Goal: Information Seeking & Learning: Find contact information

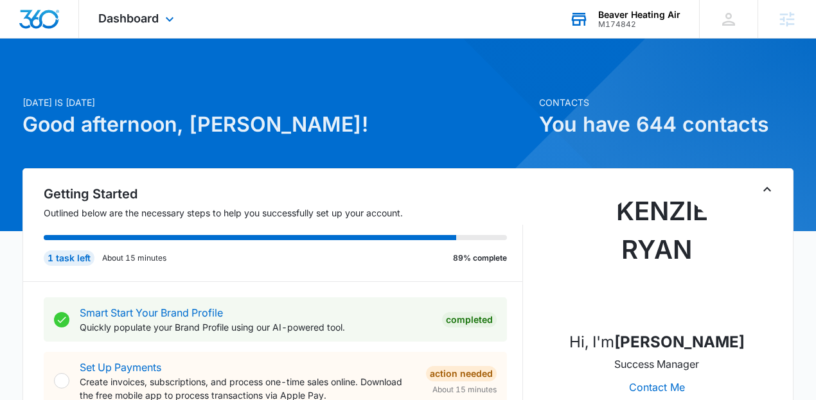
click at [661, 12] on div "Beaver Heating Air" at bounding box center [639, 15] width 82 height 10
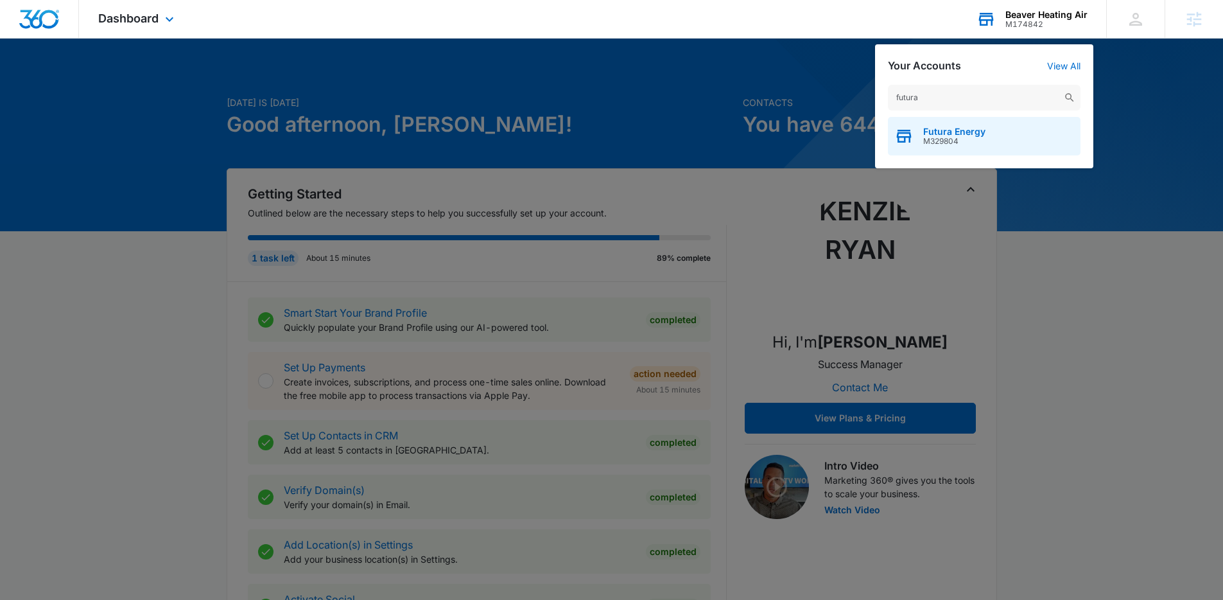
type input "futura"
click at [821, 137] on span "M329804" at bounding box center [955, 141] width 62 height 9
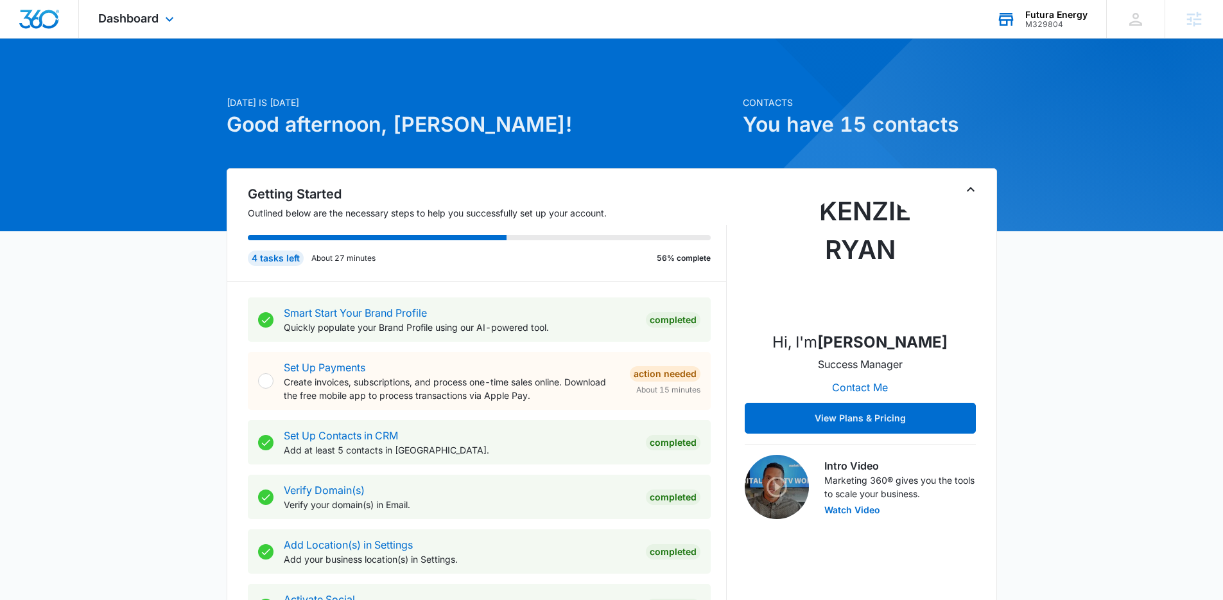
click at [112, 6] on div "Dashboard Apps Reputation Websites Forms CRM Email Social Payments POS Content …" at bounding box center [138, 19] width 118 height 38
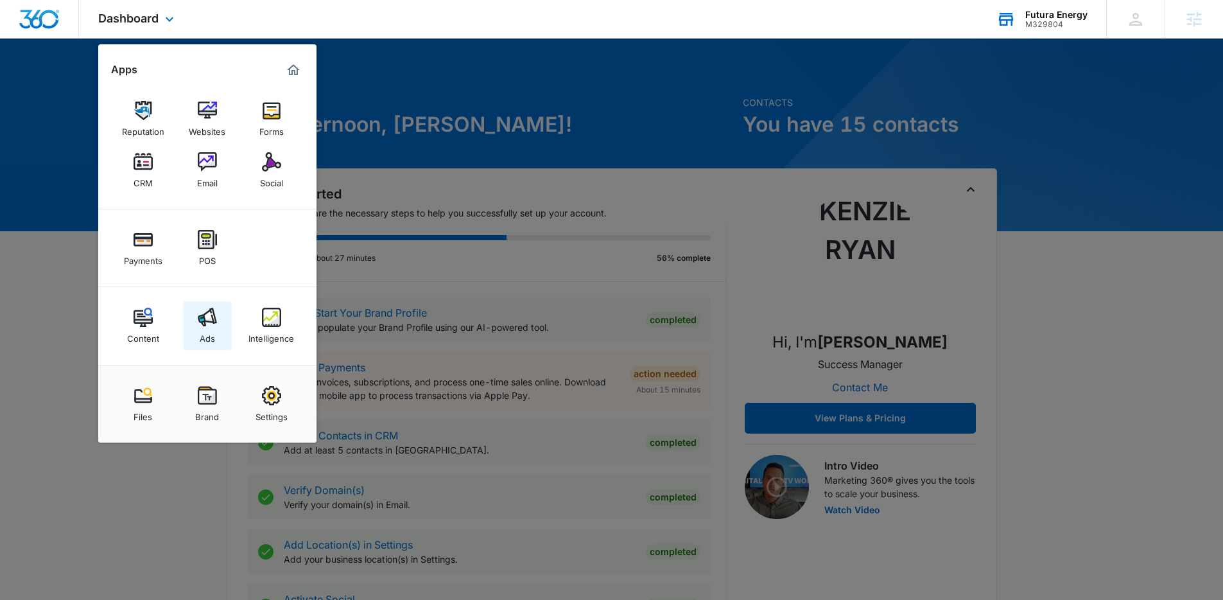
click at [221, 334] on link "Ads" at bounding box center [207, 325] width 49 height 49
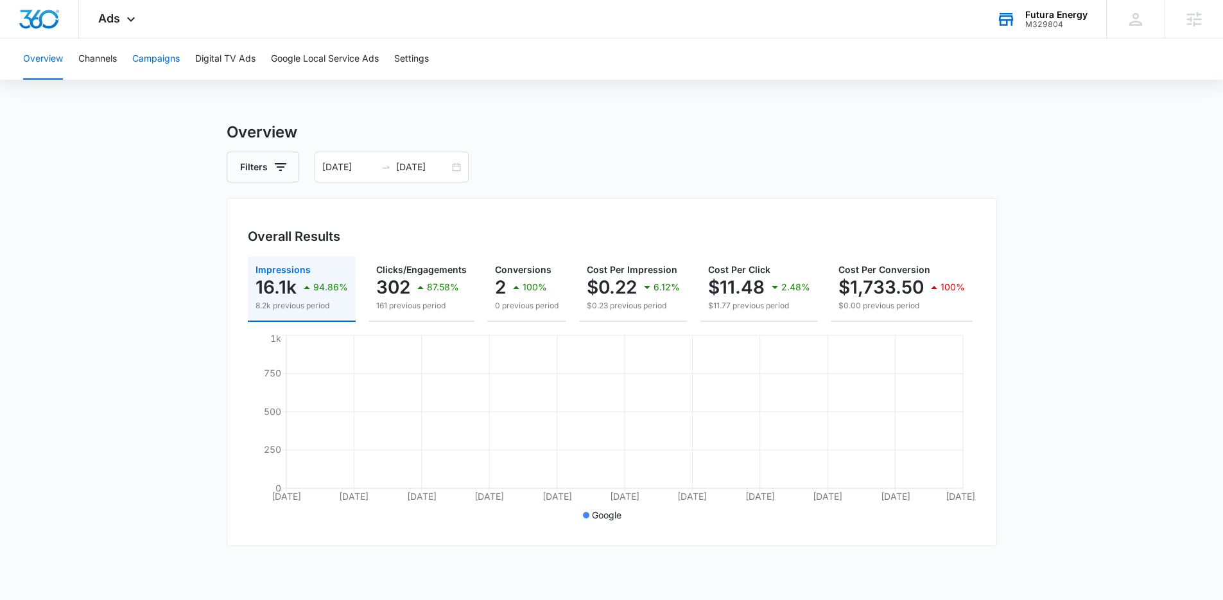
click at [168, 65] on button "Campaigns" at bounding box center [156, 59] width 48 height 41
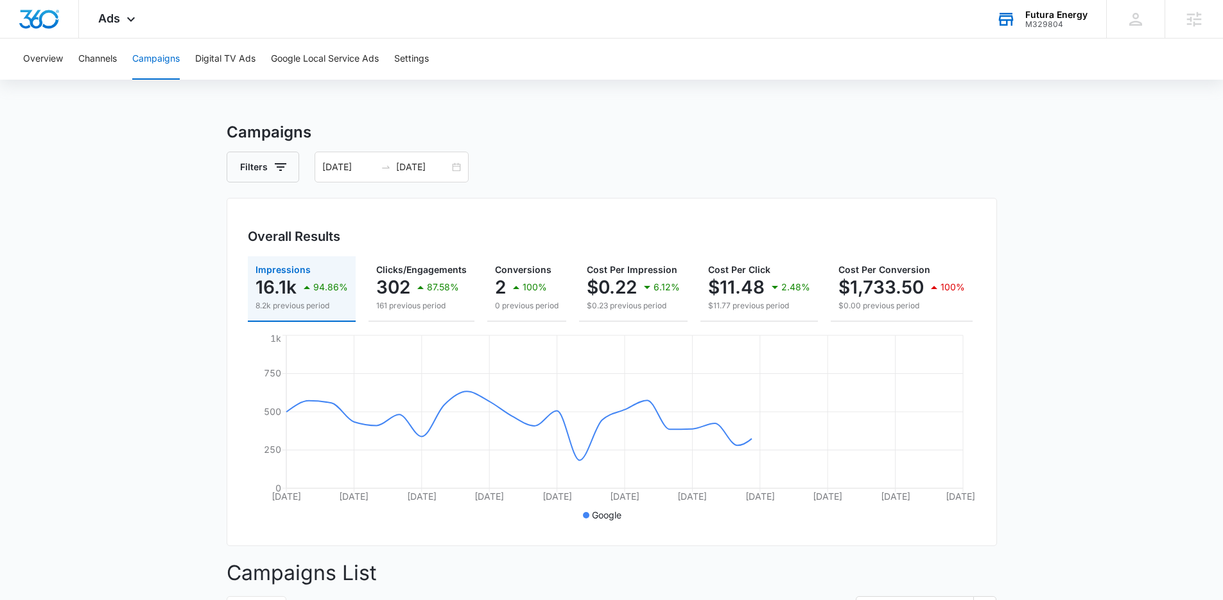
click at [133, 364] on main "Campaigns Filters 07/15/2025 08/14/2025 Overall Results Impressions 16.1k 94.86…" at bounding box center [611, 518] width 1223 height 795
click at [400, 171] on input "08/14/2025" at bounding box center [422, 167] width 53 height 14
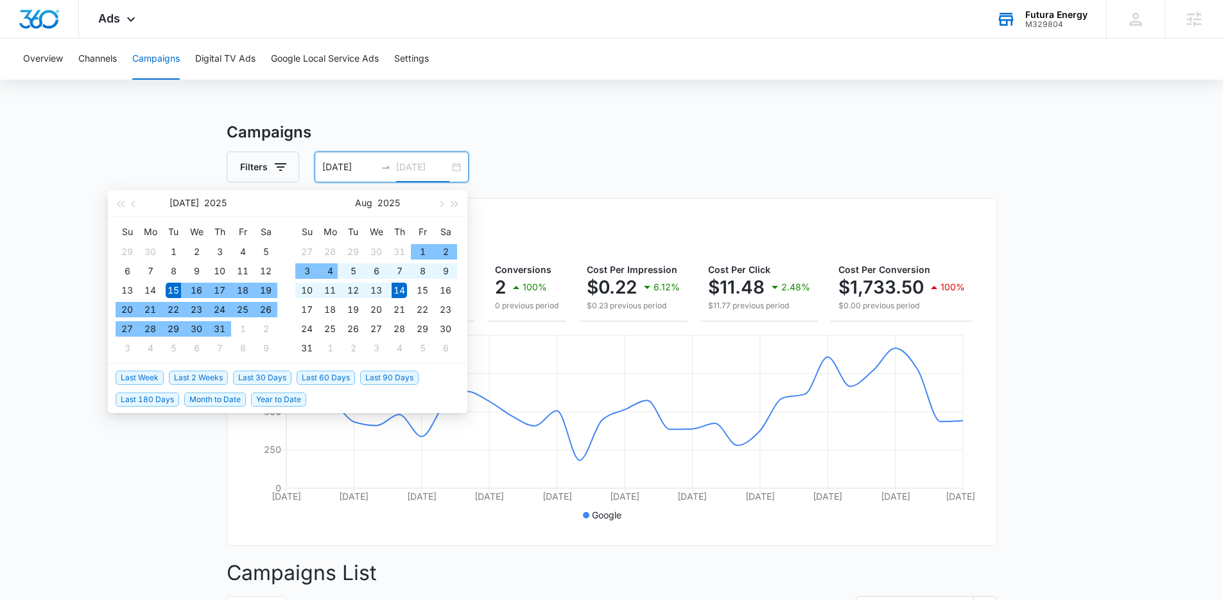
type input "08/14/2025"
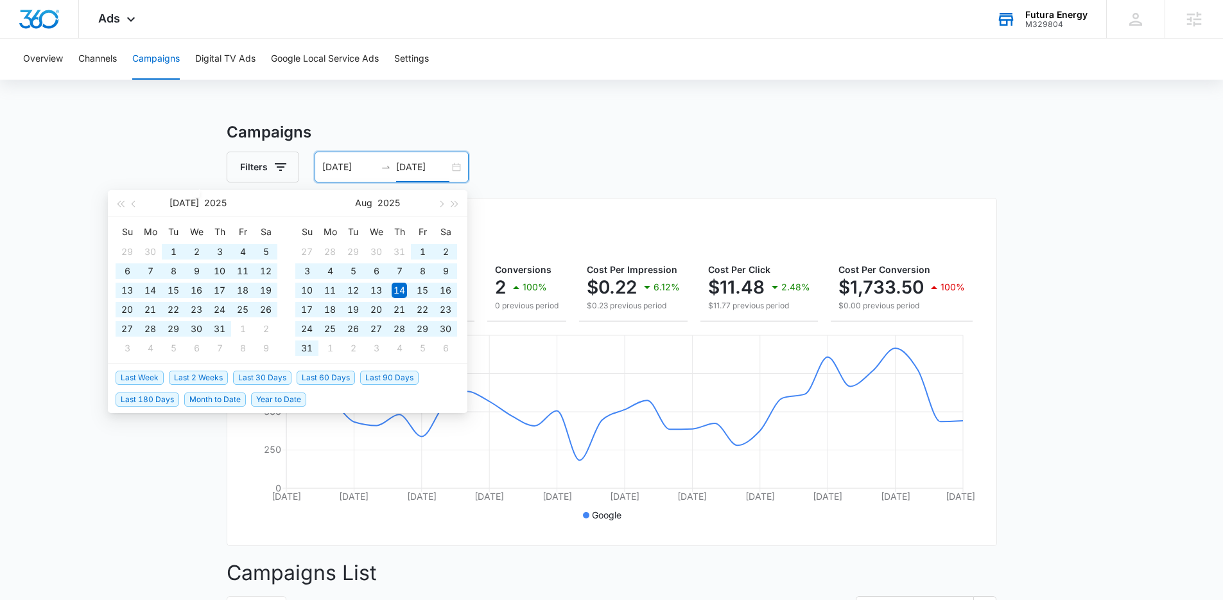
click at [376, 376] on span "Last 90 Days" at bounding box center [389, 378] width 58 height 14
type input "06/06/2025"
type input "09/04/2025"
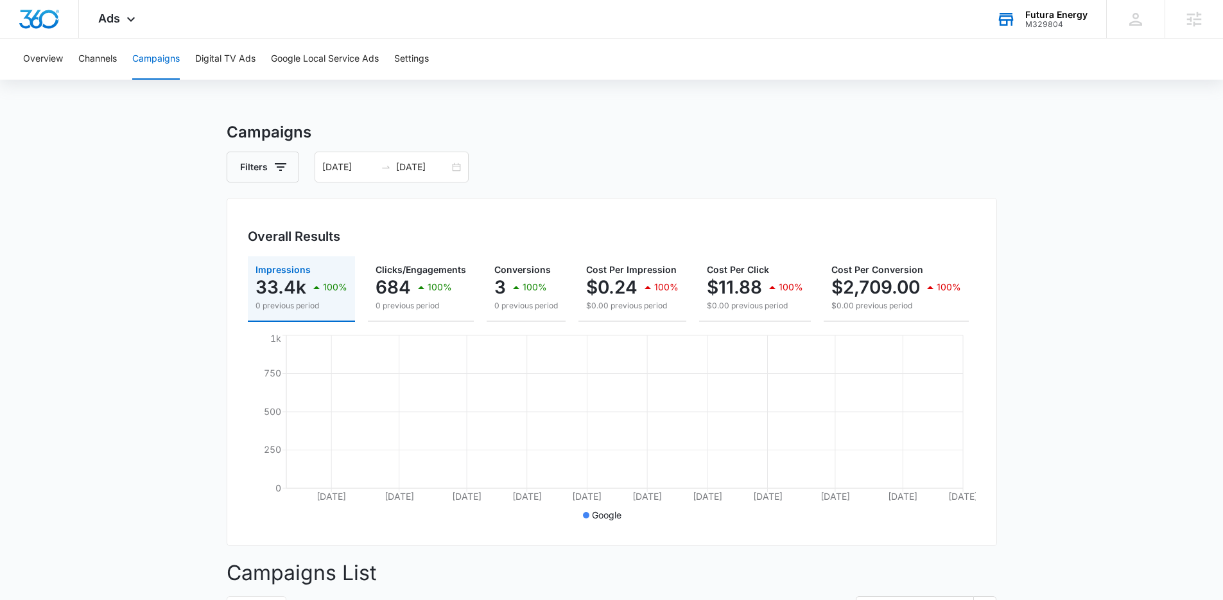
click main "Campaigns Filters 06/06/2025 09/04/2025 Overall Results Impressions 33.4k 100% …"
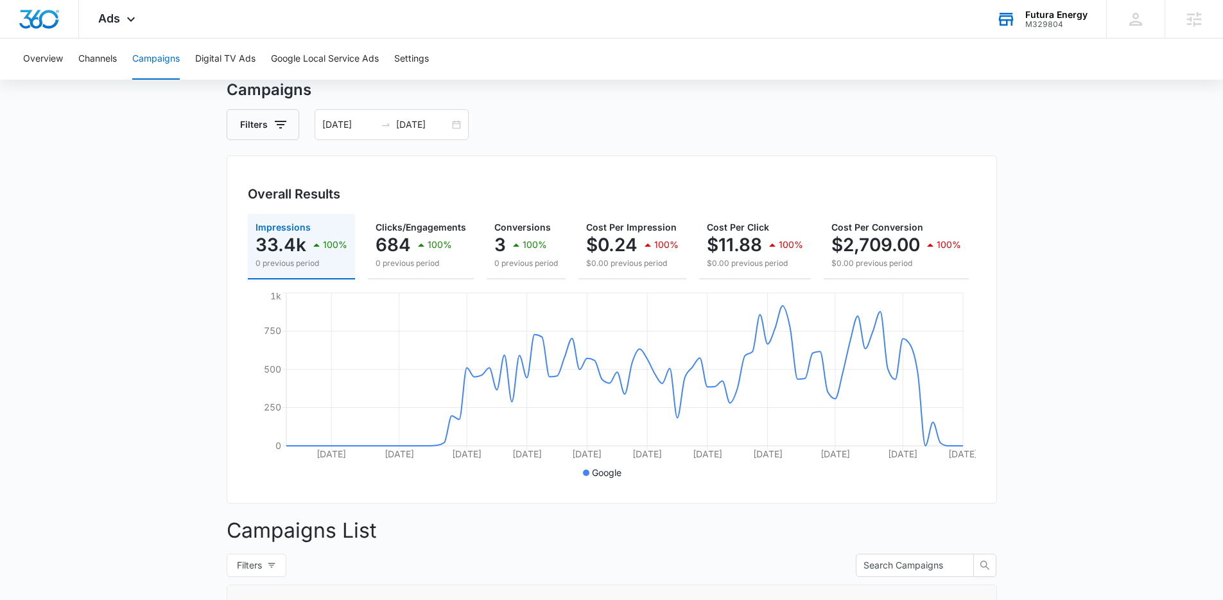
scroll to position [326, 0]
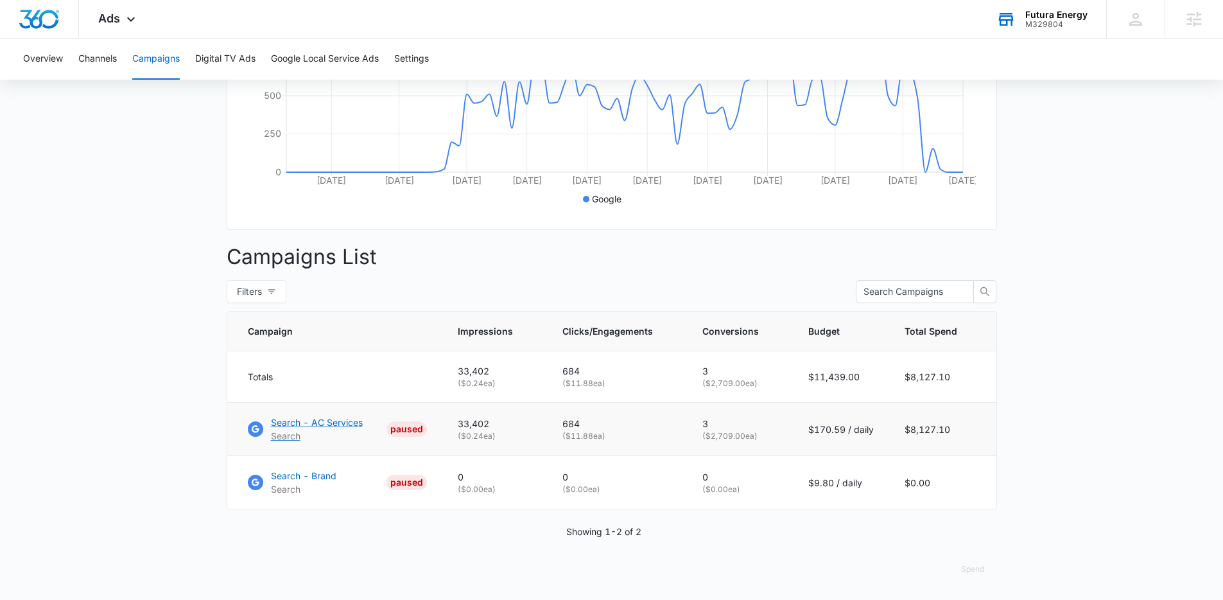
click p "Search - AC Services"
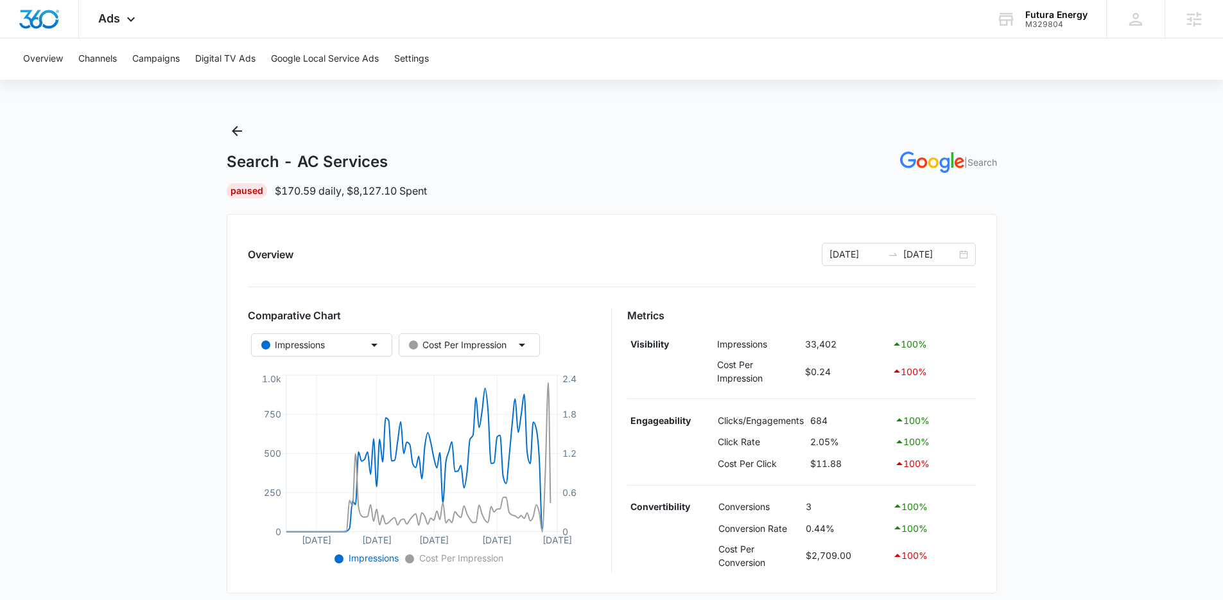
click at [1087, 457] on main "Search - AC Services | Search Paused $170.59 daily , $8,127.10 Spent Overview […" at bounding box center [611, 561] width 1223 height 880
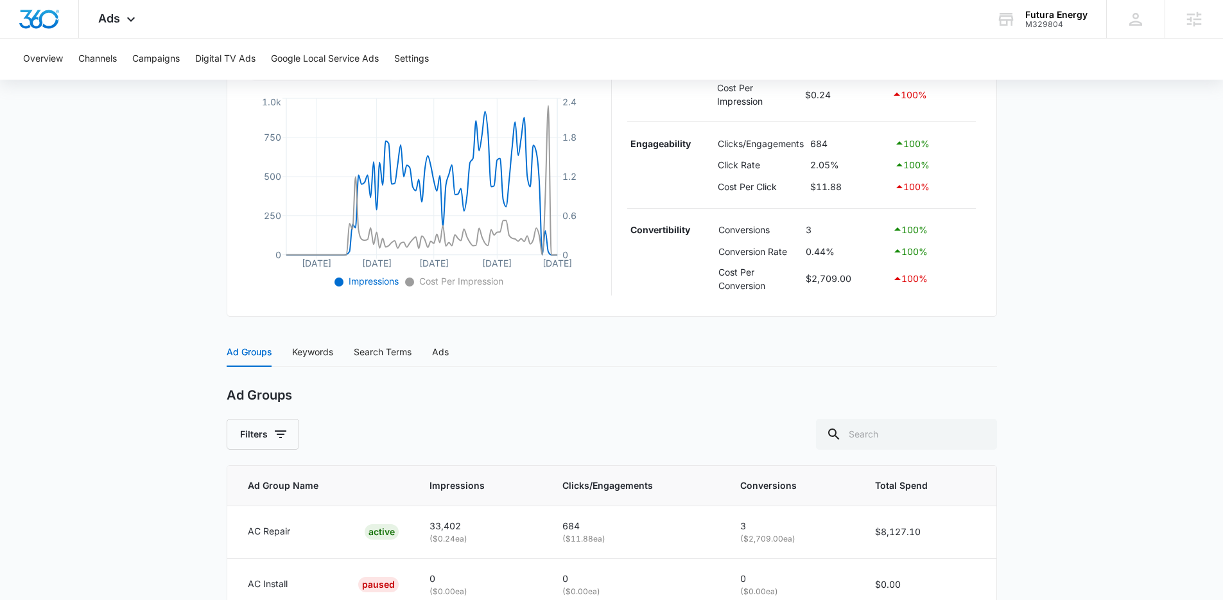
scroll to position [122, 0]
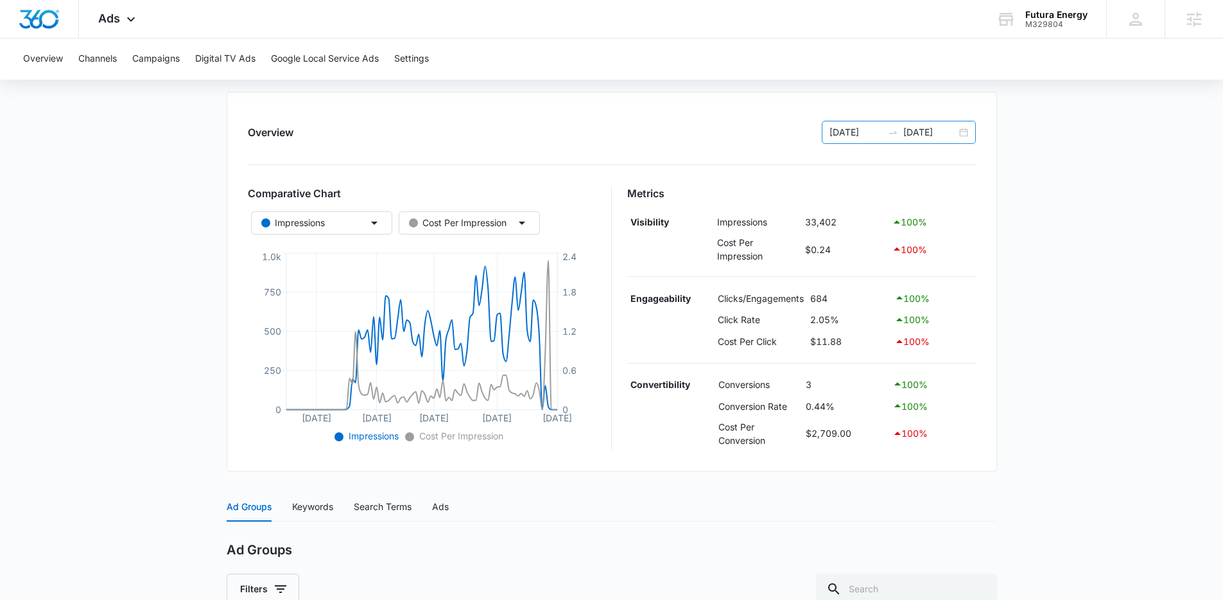
click at [916, 127] on input "09/04/2025" at bounding box center [930, 132] width 53 height 14
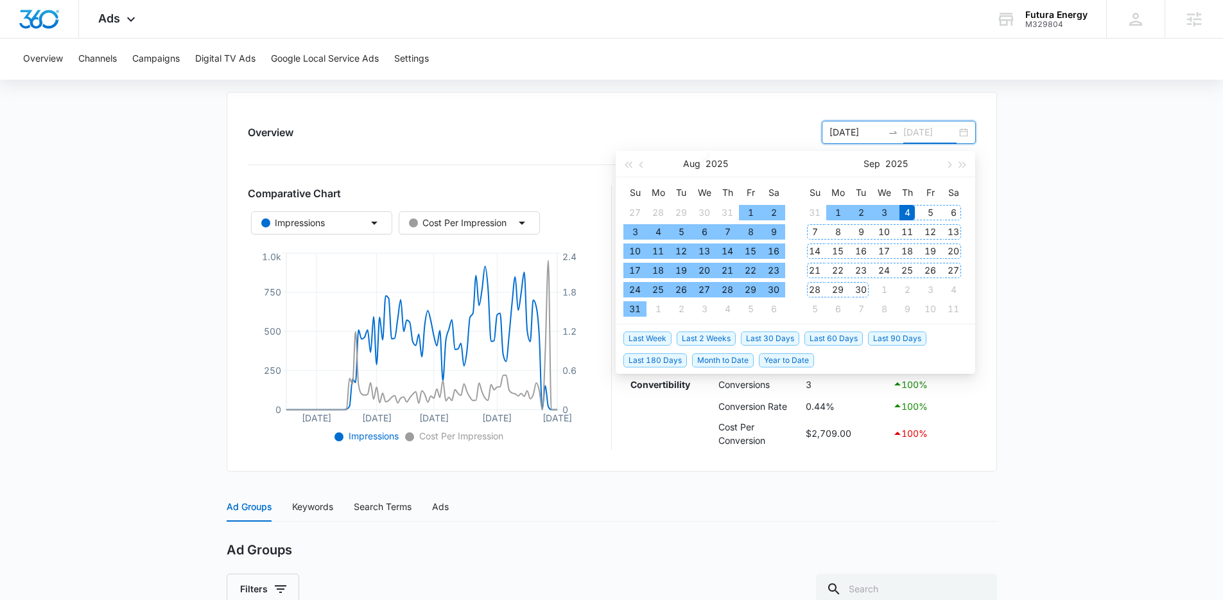
type input "09/04/2025"
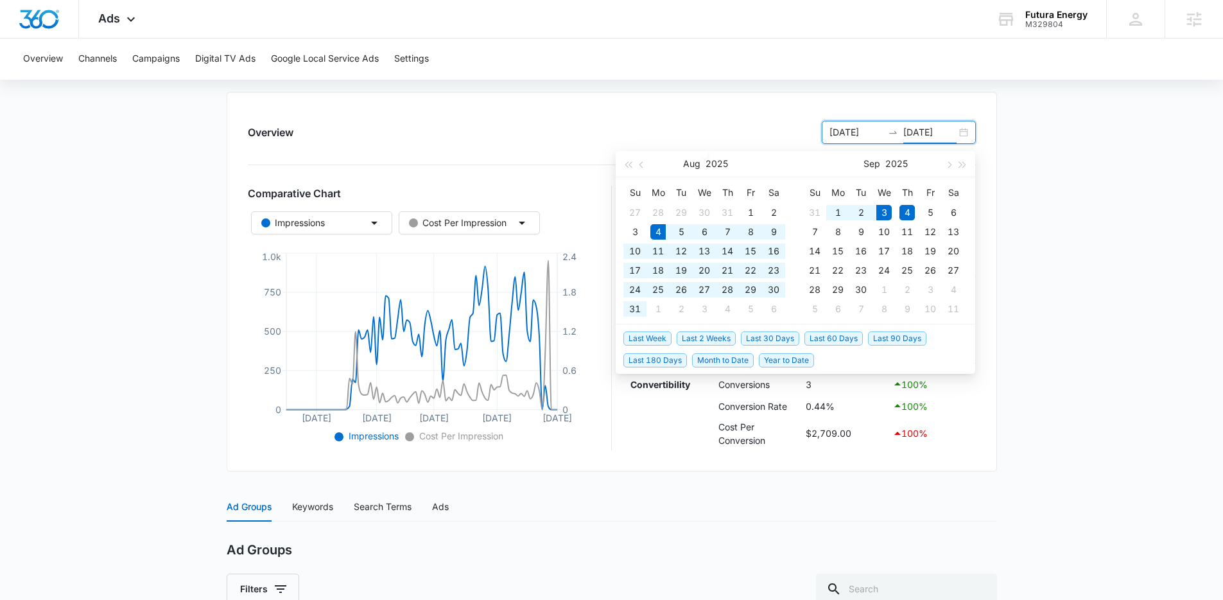
click at [751, 340] on span "Last 30 Days" at bounding box center [770, 338] width 58 height 14
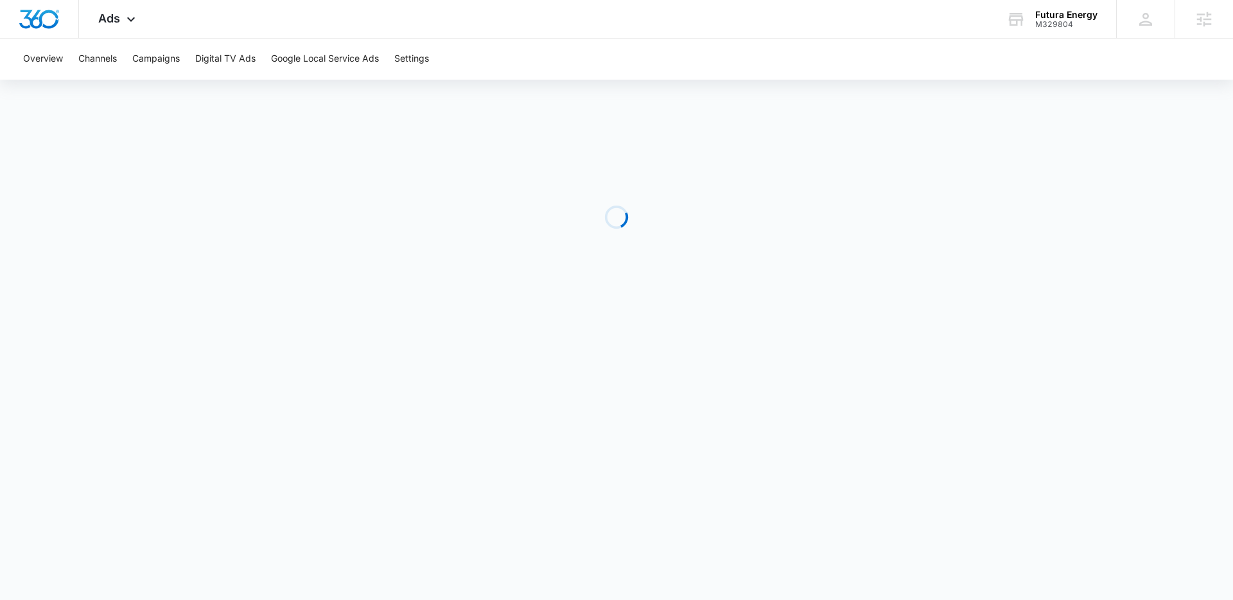
click at [1025, 388] on body "Ads Apps Reputation Websites Forms CRM Email Social Payments POS Content Ads In…" at bounding box center [616, 300] width 1233 height 600
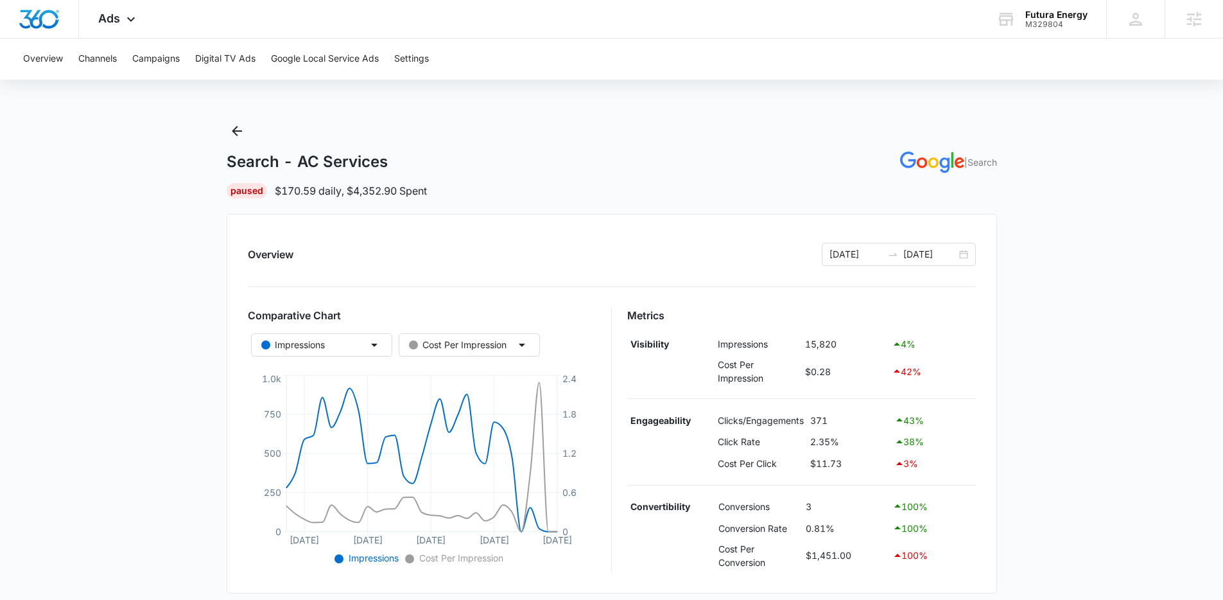
click at [1025, 388] on main "Search - AC Services | Search Paused $170.59 daily , $4,352.90 Spent Overview 0…" at bounding box center [611, 561] width 1223 height 880
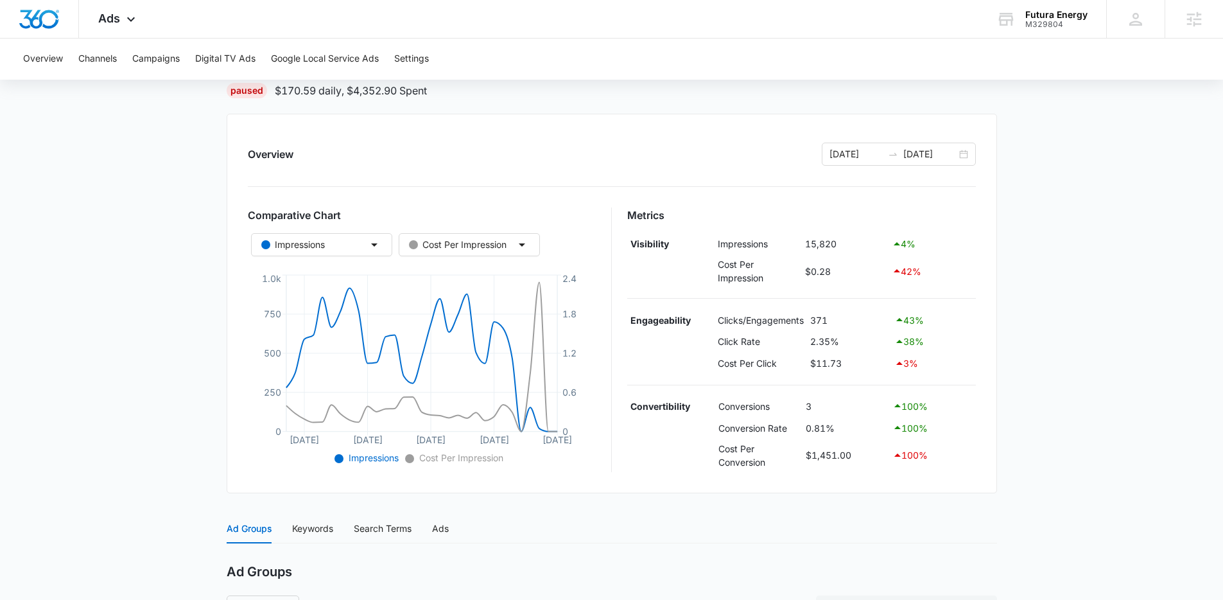
scroll to position [4, 0]
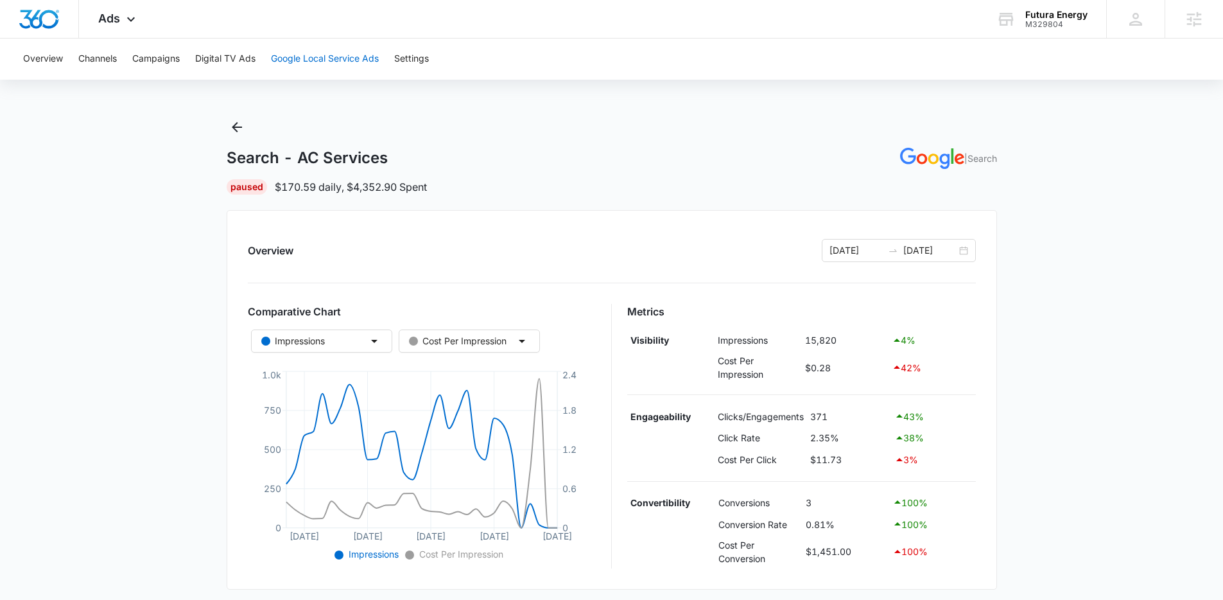
click at [284, 66] on button "Google Local Service Ads" at bounding box center [325, 59] width 108 height 41
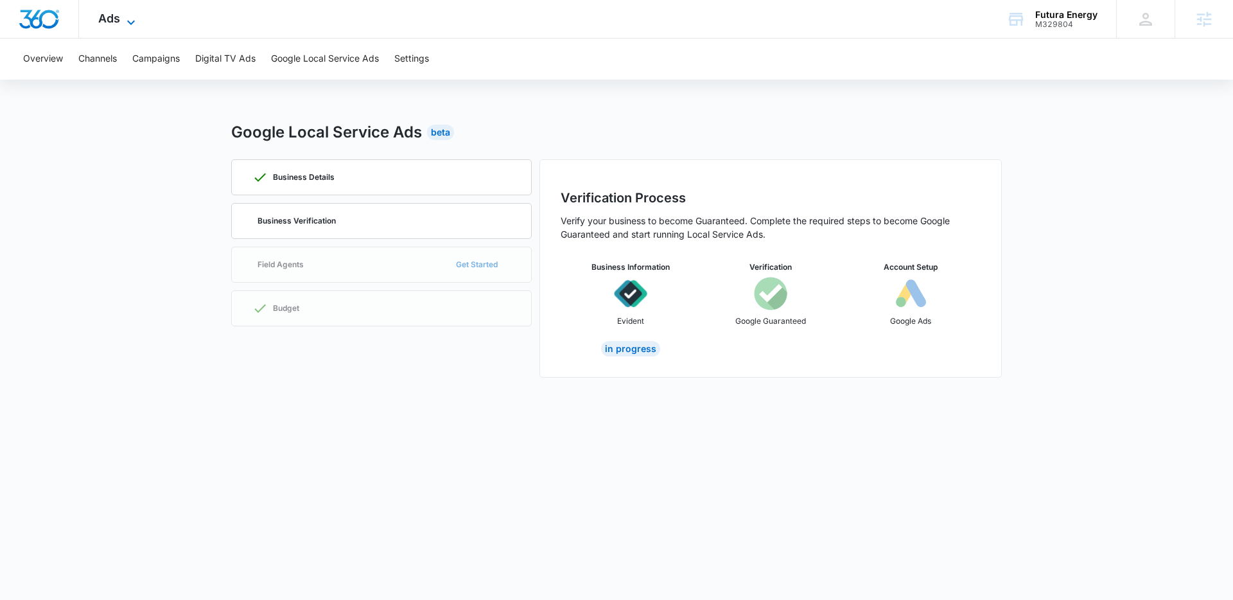
click at [123, 20] on icon at bounding box center [130, 22] width 15 height 15
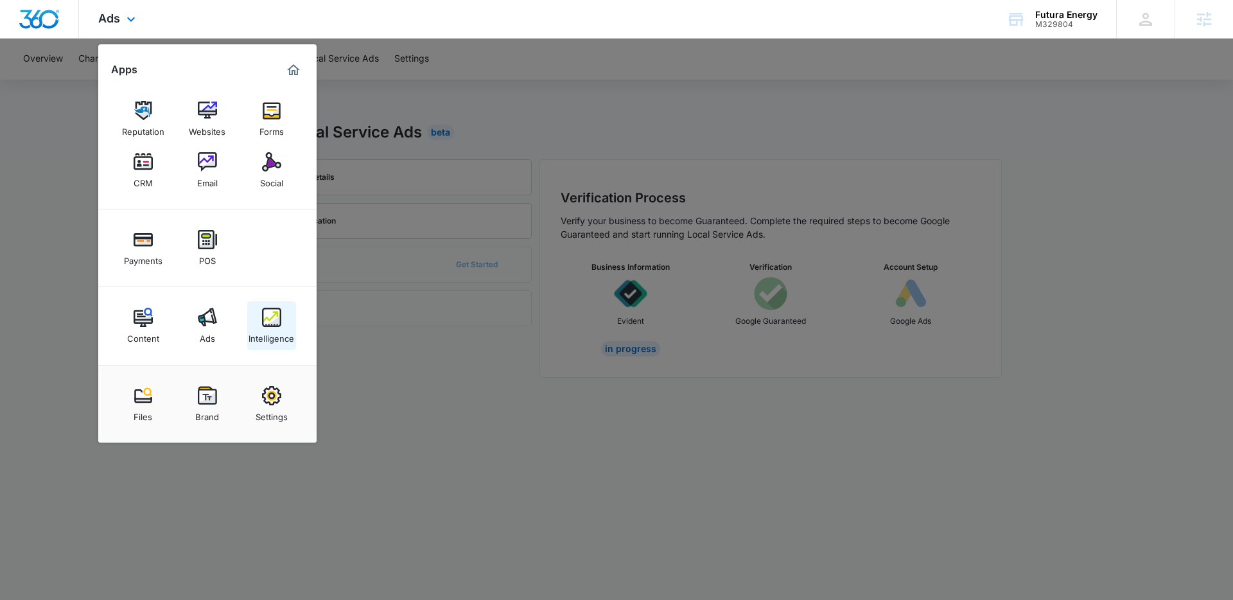
click at [279, 328] on div "Intelligence" at bounding box center [272, 335] width 46 height 17
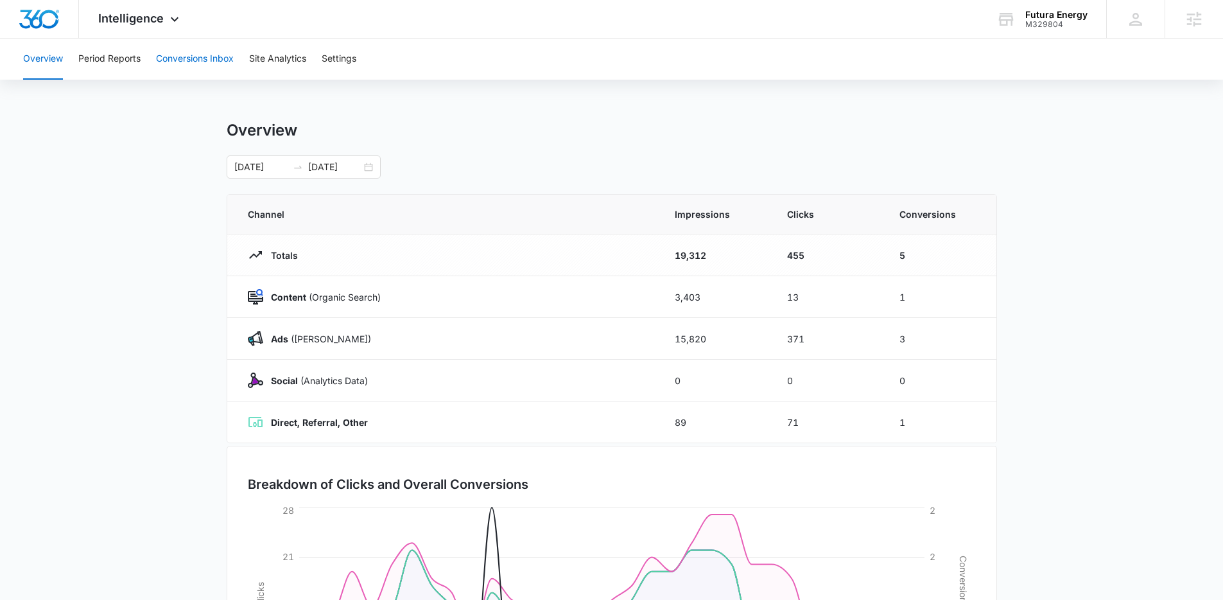
click at [202, 59] on button "Conversions Inbox" at bounding box center [195, 59] width 78 height 41
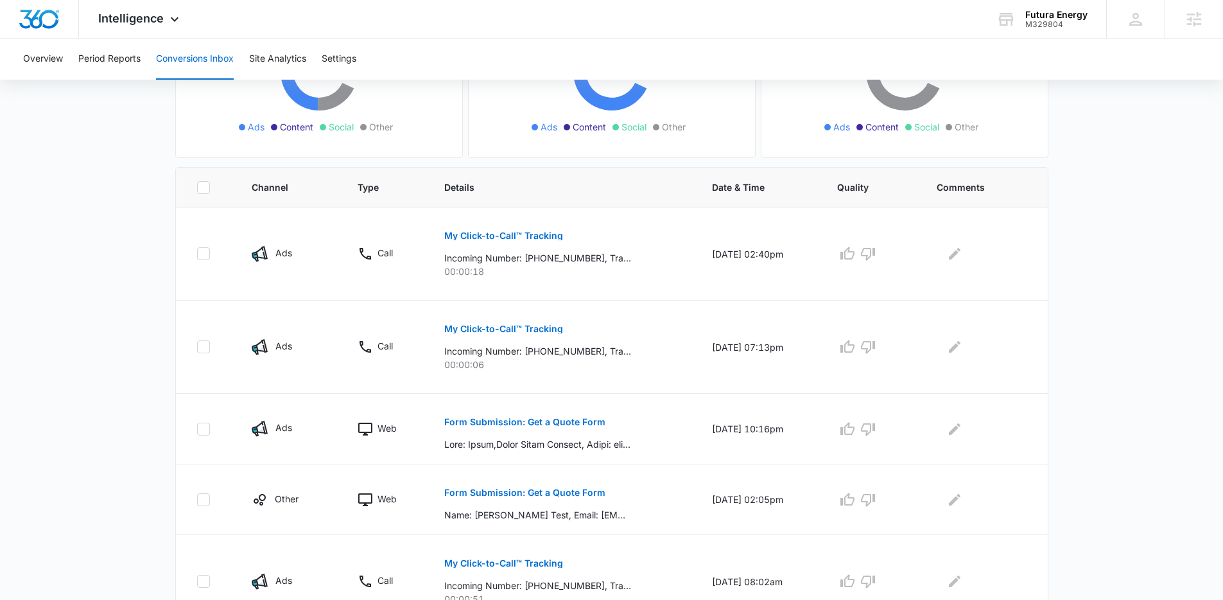
scroll to position [267, 0]
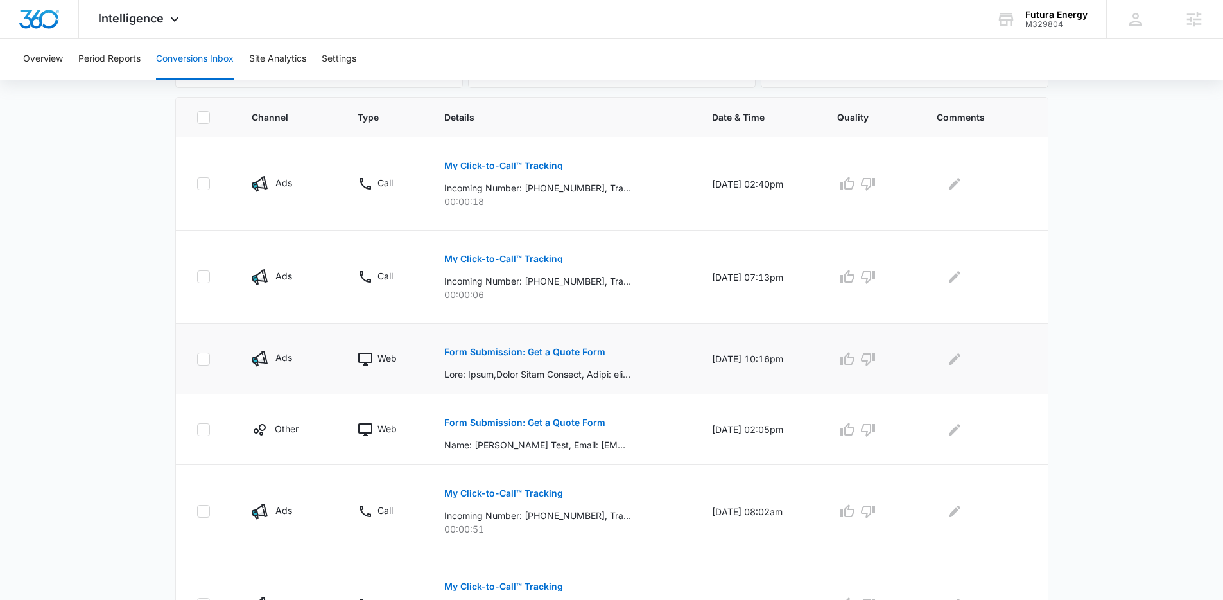
click at [462, 351] on p "Form Submission: Get a Quote Form" at bounding box center [524, 351] width 161 height 9
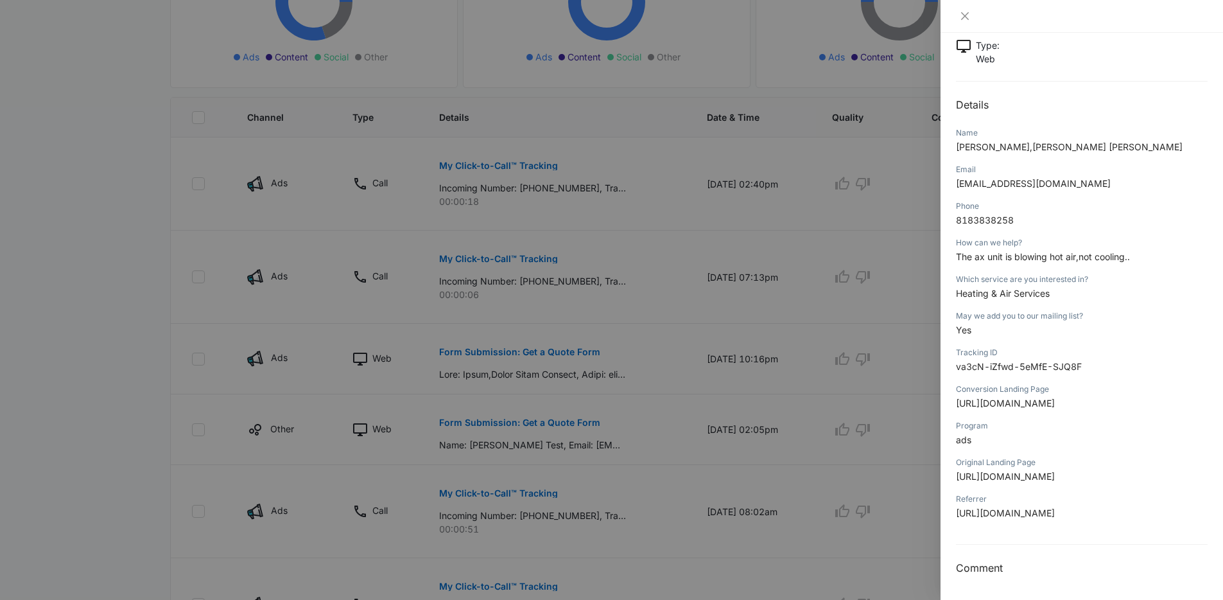
scroll to position [0, 0]
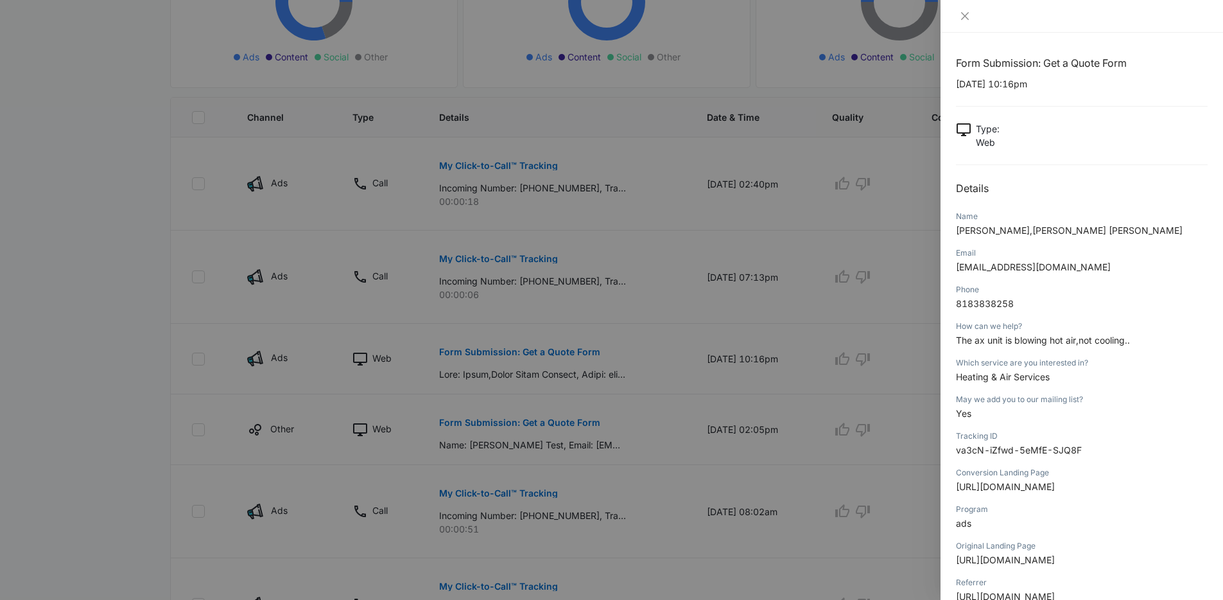
click at [491, 432] on div at bounding box center [611, 300] width 1223 height 600
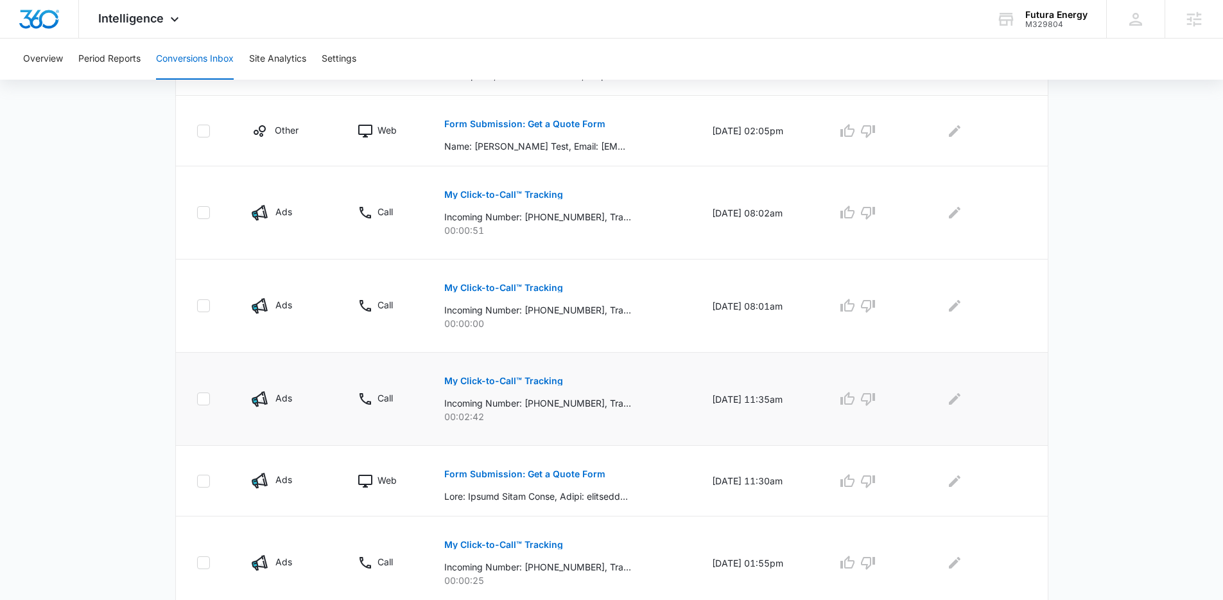
scroll to position [675, 0]
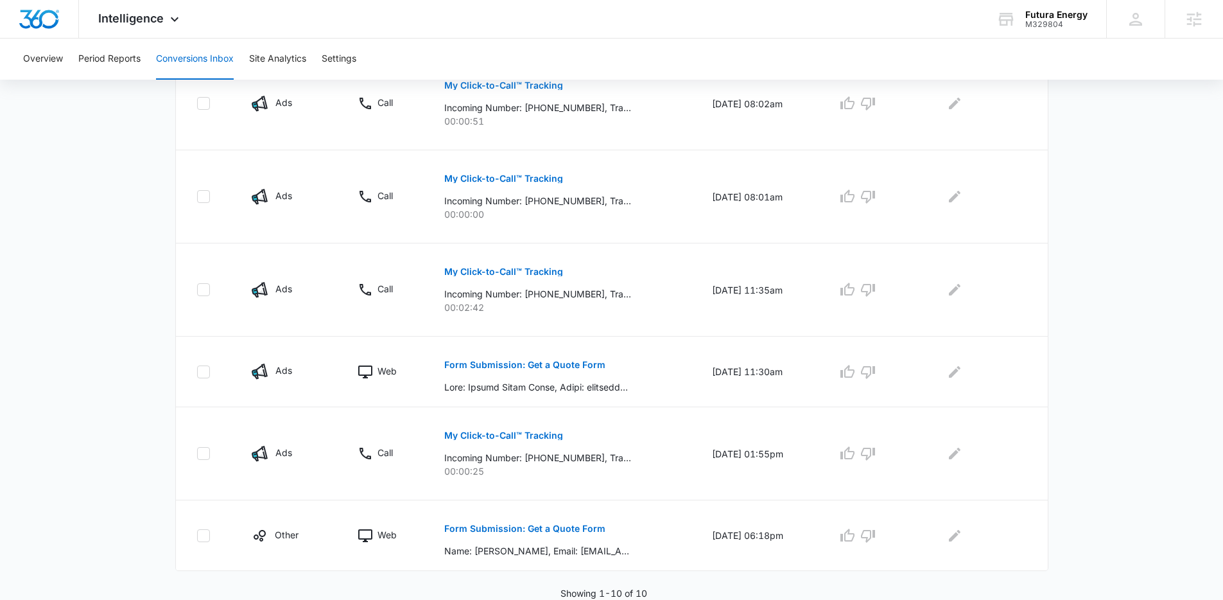
click at [1113, 458] on main "Filters 08/05/2025 09/04/2025 New Conversion Total Conversions: 10 Ads Content …" at bounding box center [611, 9] width 1223 height 1182
click at [1113, 485] on main "Filters 08/05/2025 09/04/2025 New Conversion Total Conversions: 10 Ads Content …" at bounding box center [611, 9] width 1223 height 1182
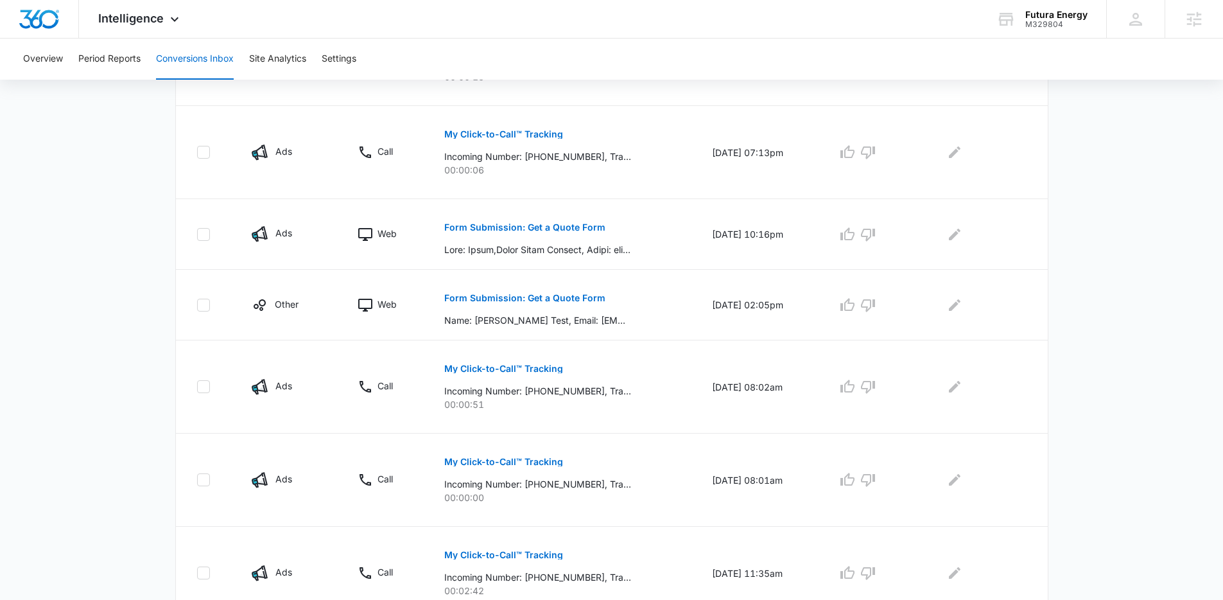
scroll to position [0, 0]
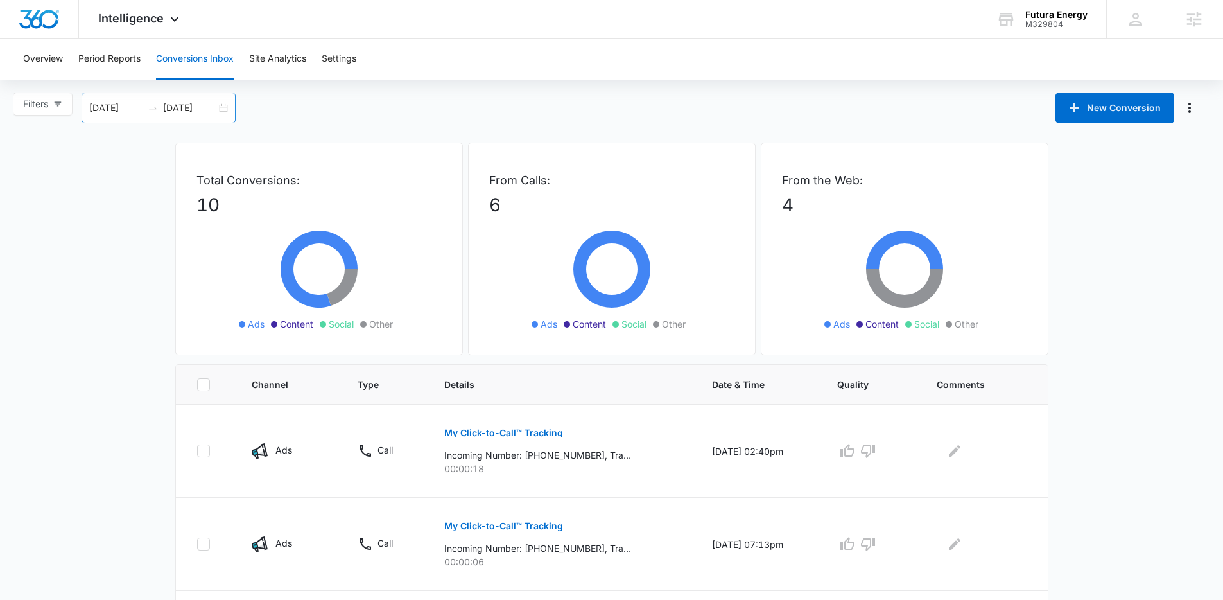
click at [130, 112] on input "08/05/2025" at bounding box center [115, 108] width 53 height 14
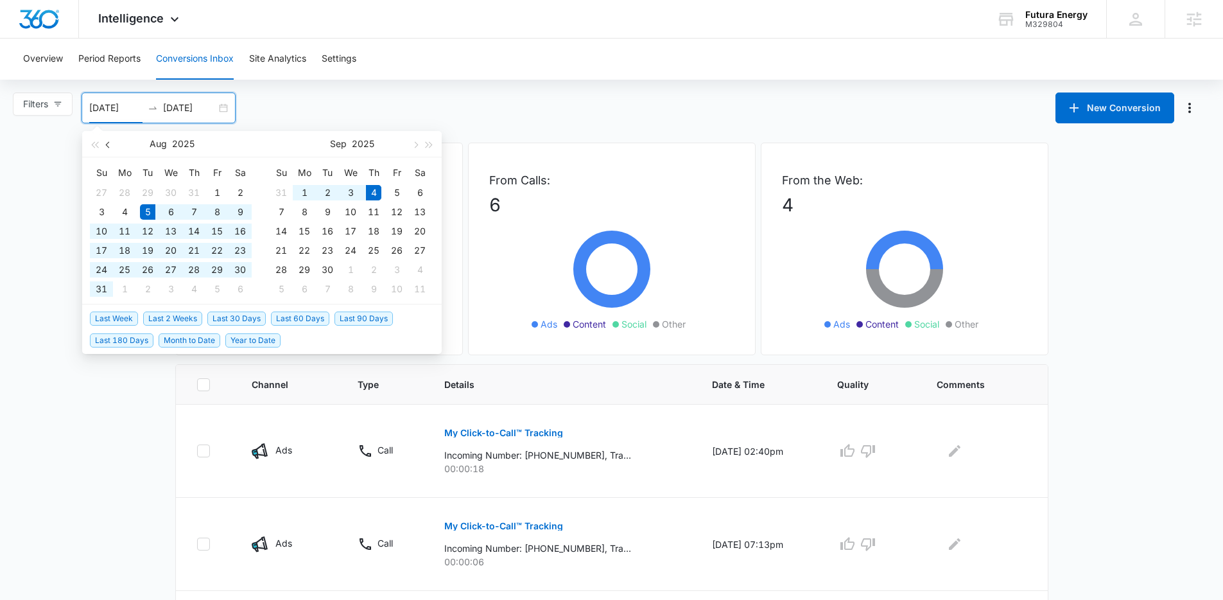
click at [110, 144] on span "button" at bounding box center [109, 144] width 6 height 6
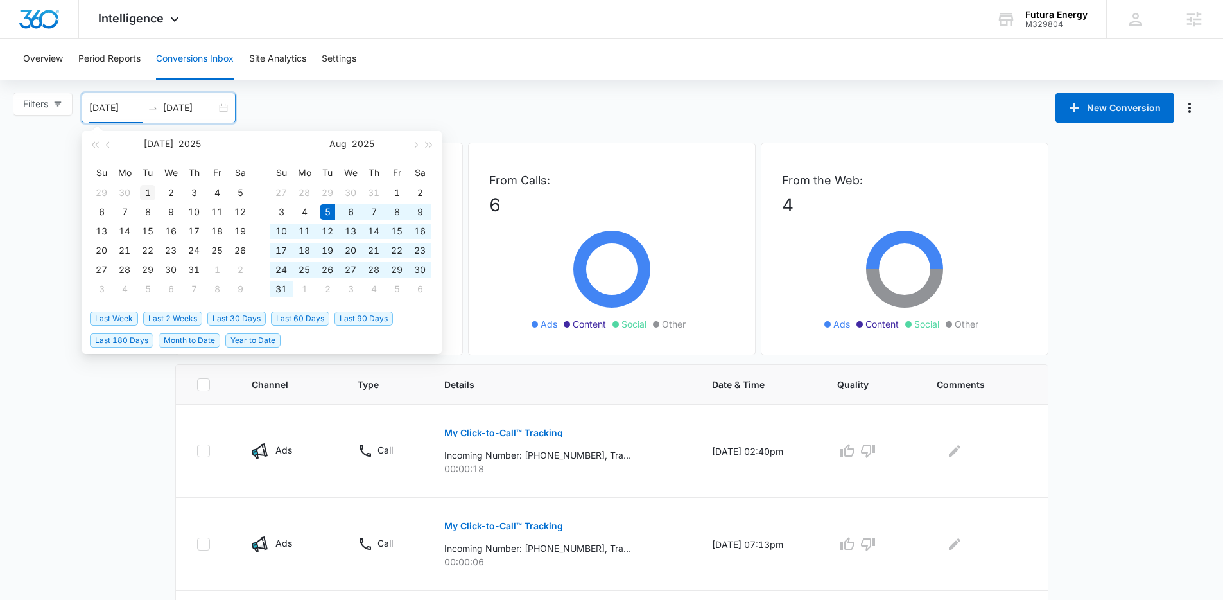
type input "07/01/2025"
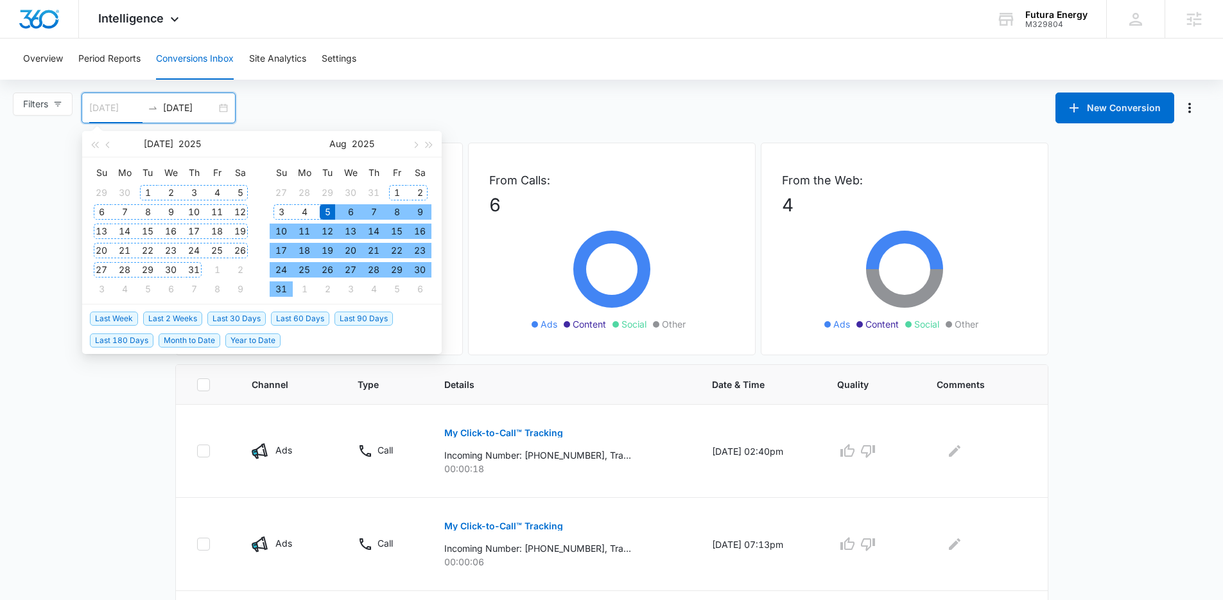
click at [148, 189] on div "1" at bounding box center [147, 192] width 15 height 15
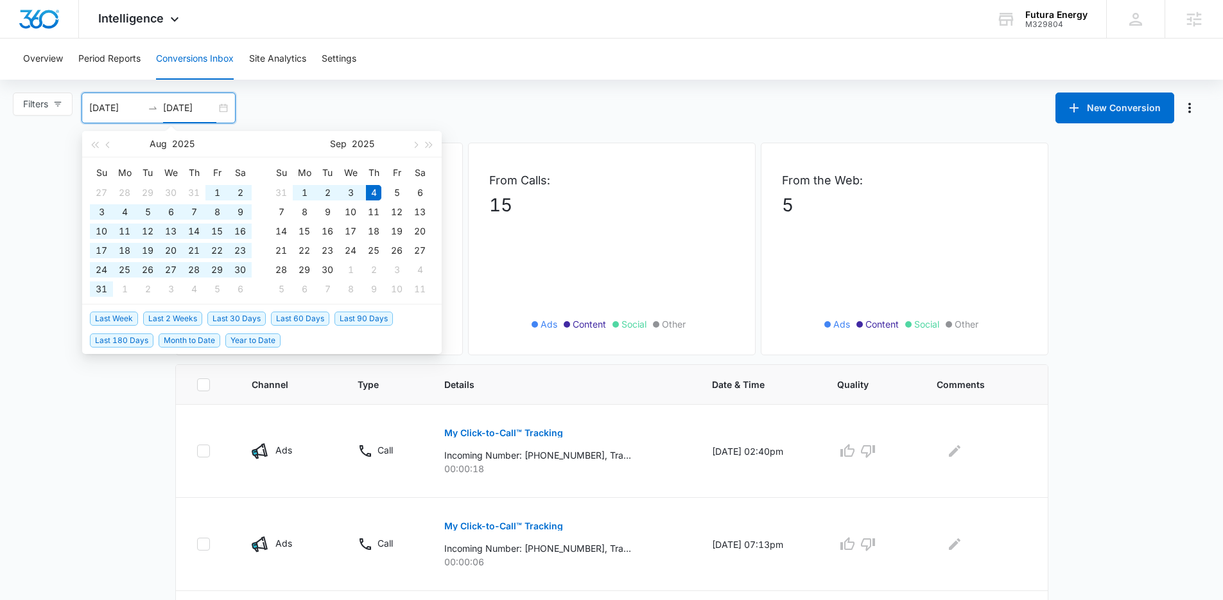
type input "09/04/2025"
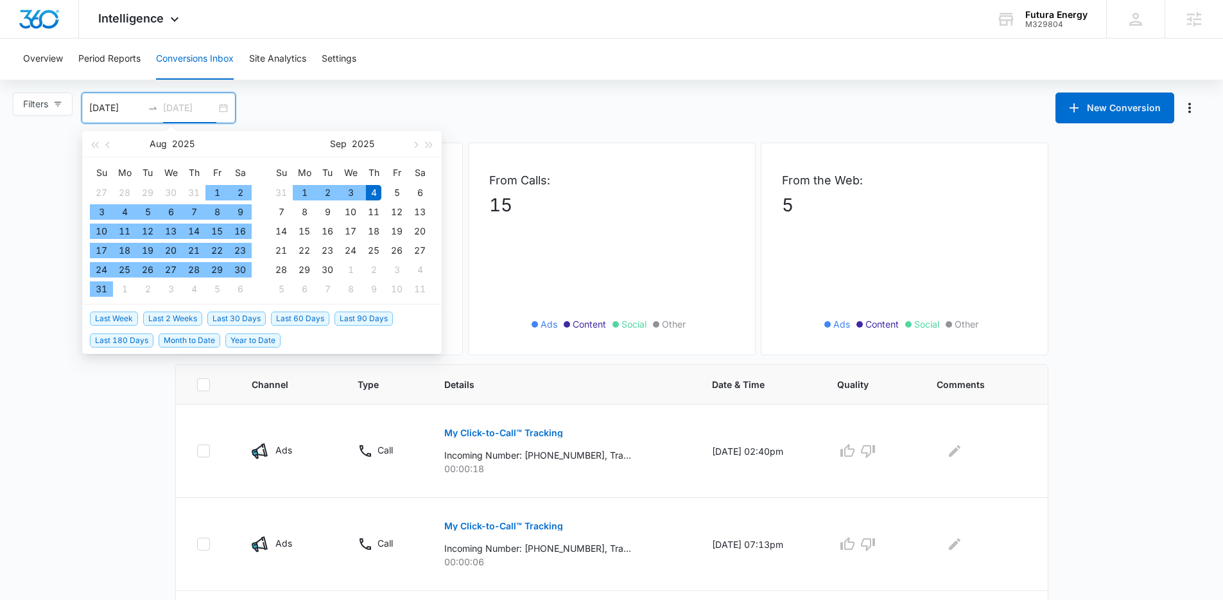
click at [377, 193] on div "4" at bounding box center [373, 192] width 15 height 15
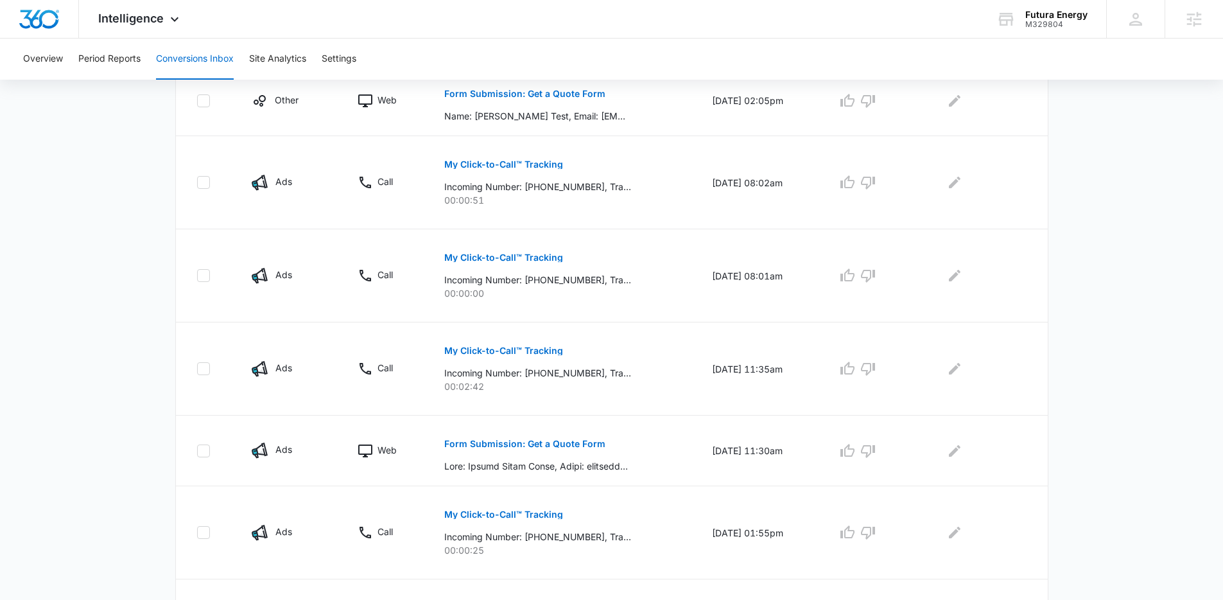
scroll to position [686, 0]
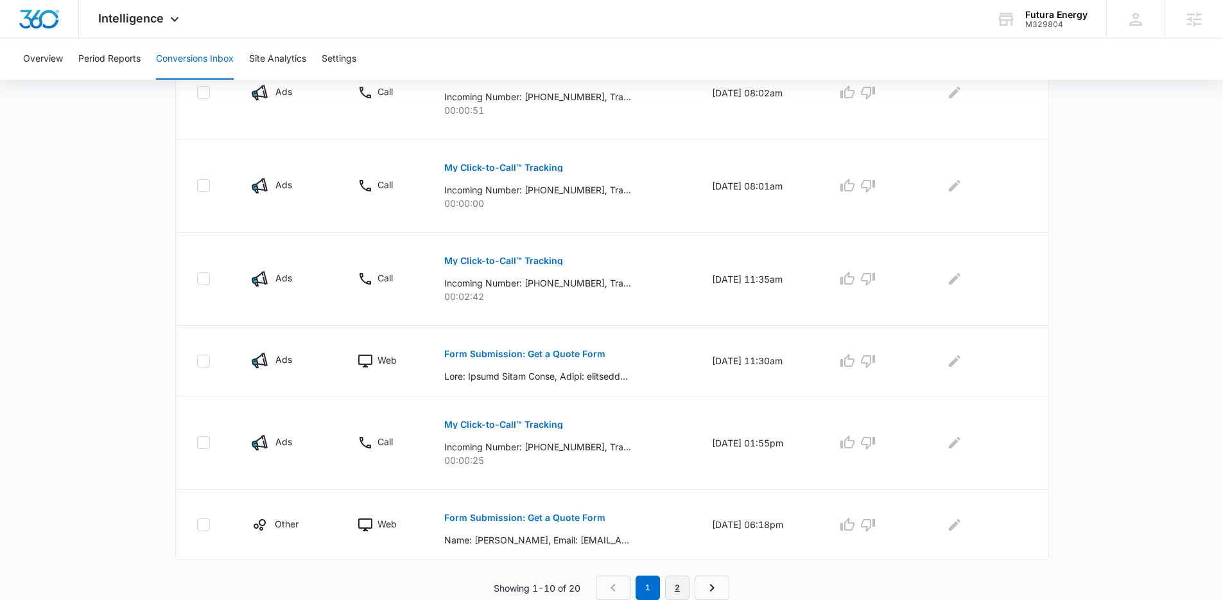
click at [681, 586] on link "2" at bounding box center [677, 587] width 24 height 24
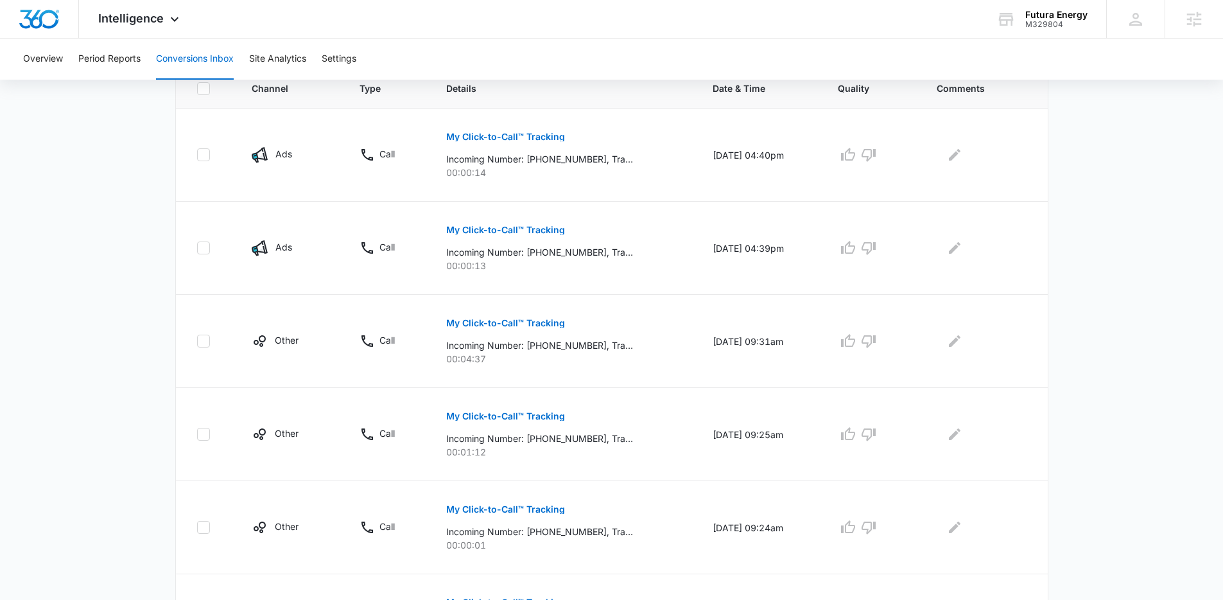
scroll to position [753, 0]
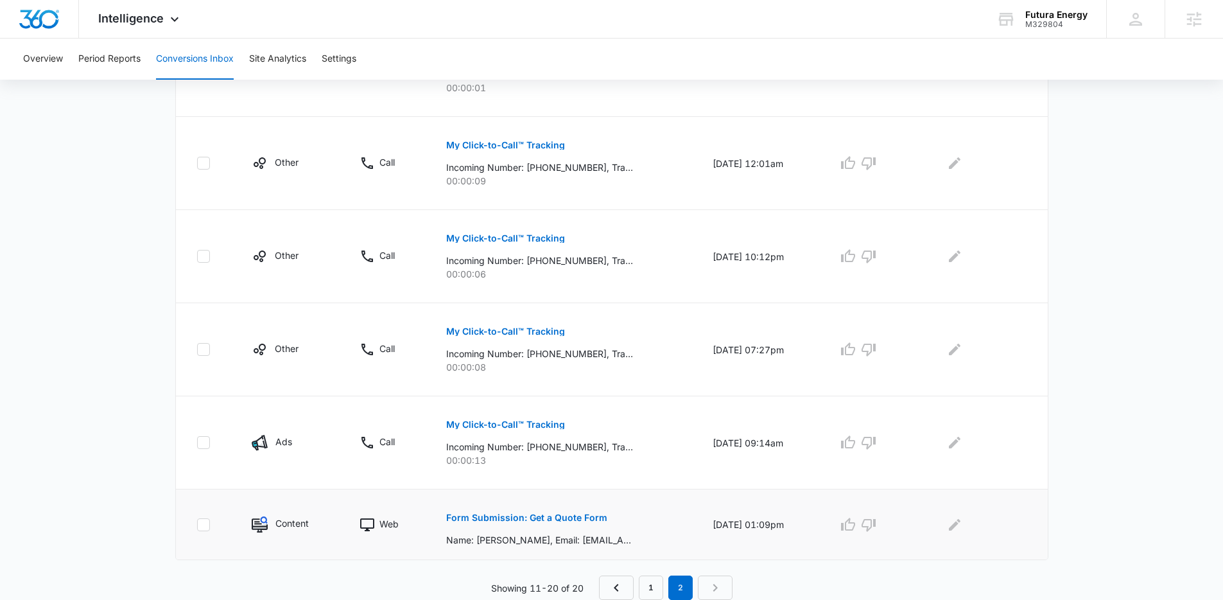
click at [480, 519] on p "Form Submission: Get a Quote Form" at bounding box center [526, 517] width 161 height 9
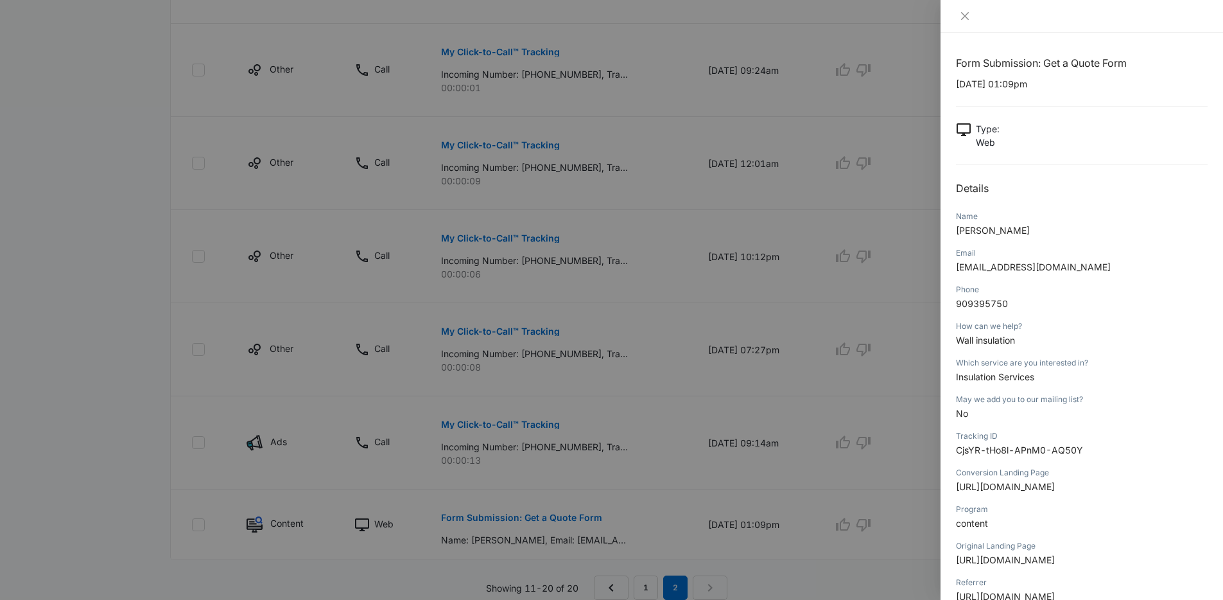
click at [968, 302] on span "909395750" at bounding box center [982, 303] width 52 height 11
copy span "909395750"
click at [966, 16] on icon "close" at bounding box center [965, 16] width 8 height 8
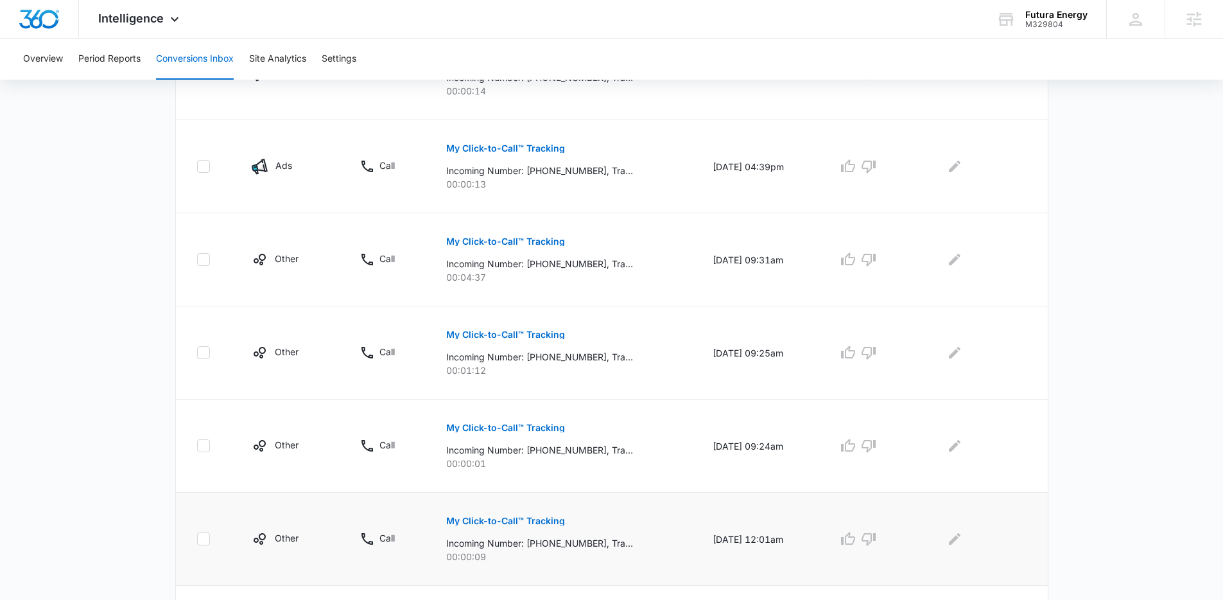
scroll to position [376, 0]
click at [487, 336] on p "My Click-to-Call™ Tracking" at bounding box center [505, 335] width 119 height 9
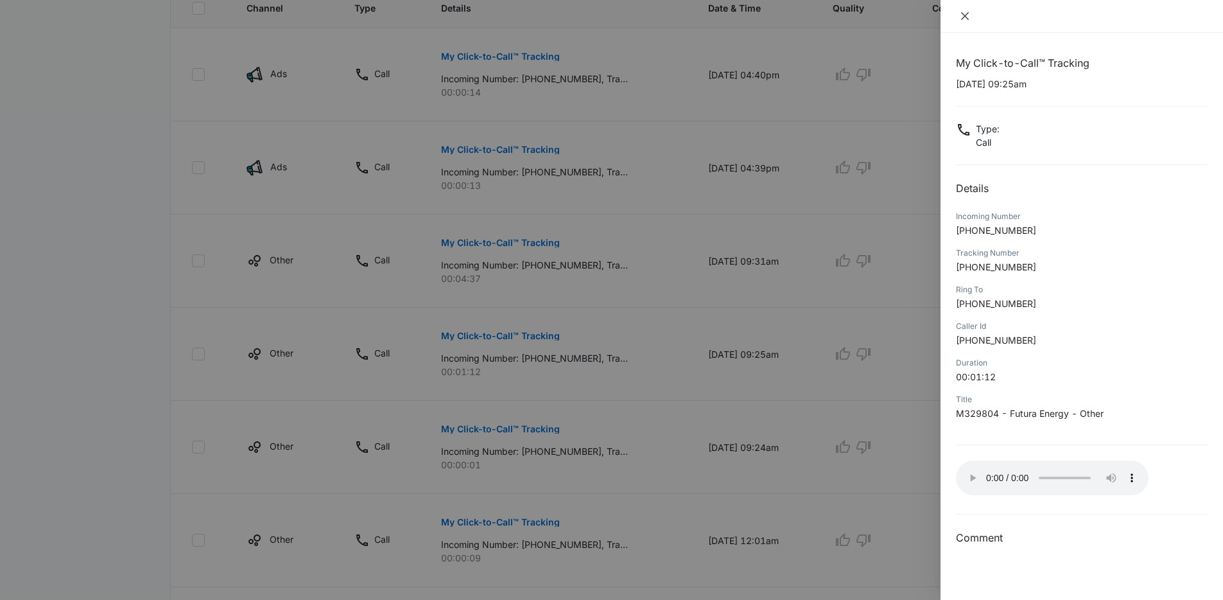
click at [964, 17] on icon "close" at bounding box center [965, 16] width 10 height 10
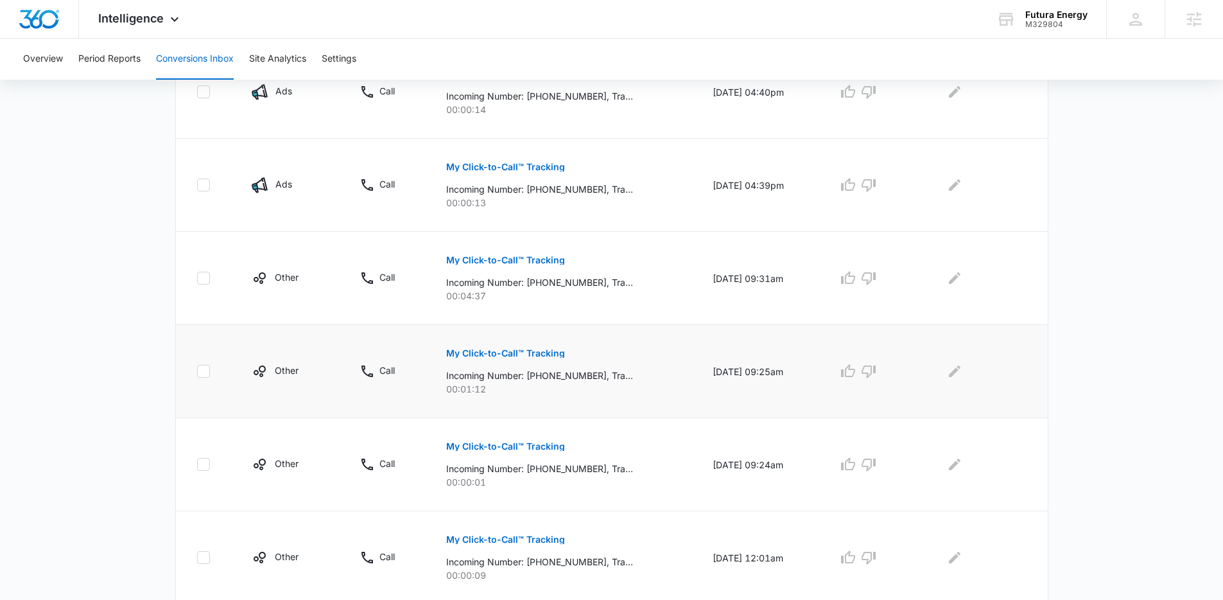
scroll to position [351, 0]
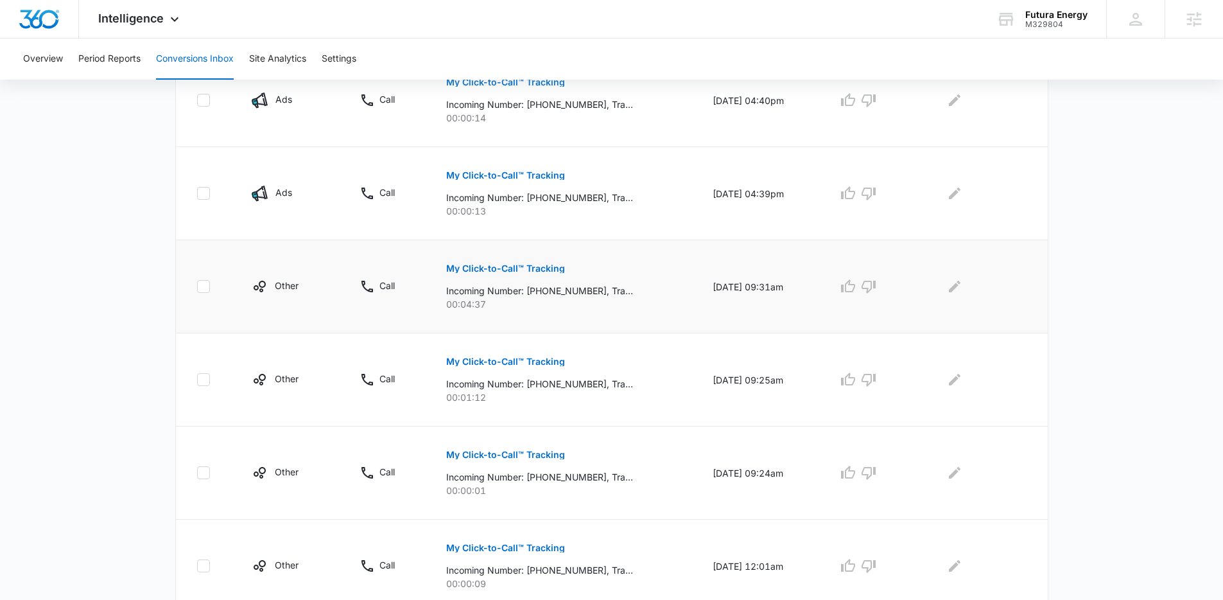
click at [525, 272] on p "My Click-to-Call™ Tracking" at bounding box center [505, 268] width 119 height 9
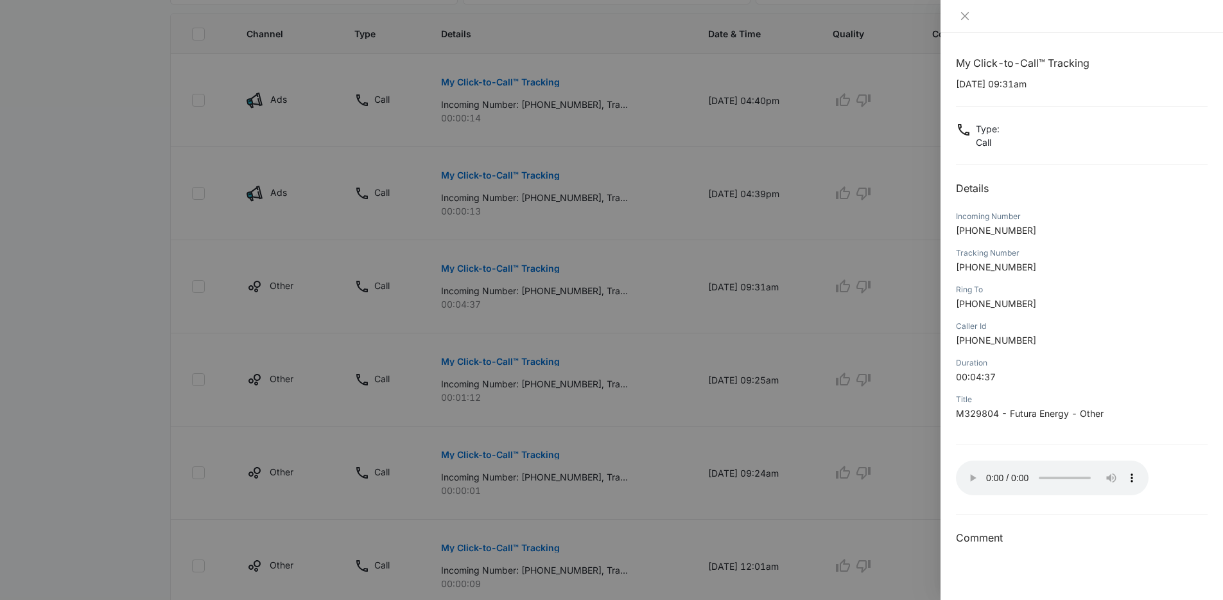
click at [785, 462] on div at bounding box center [611, 300] width 1223 height 600
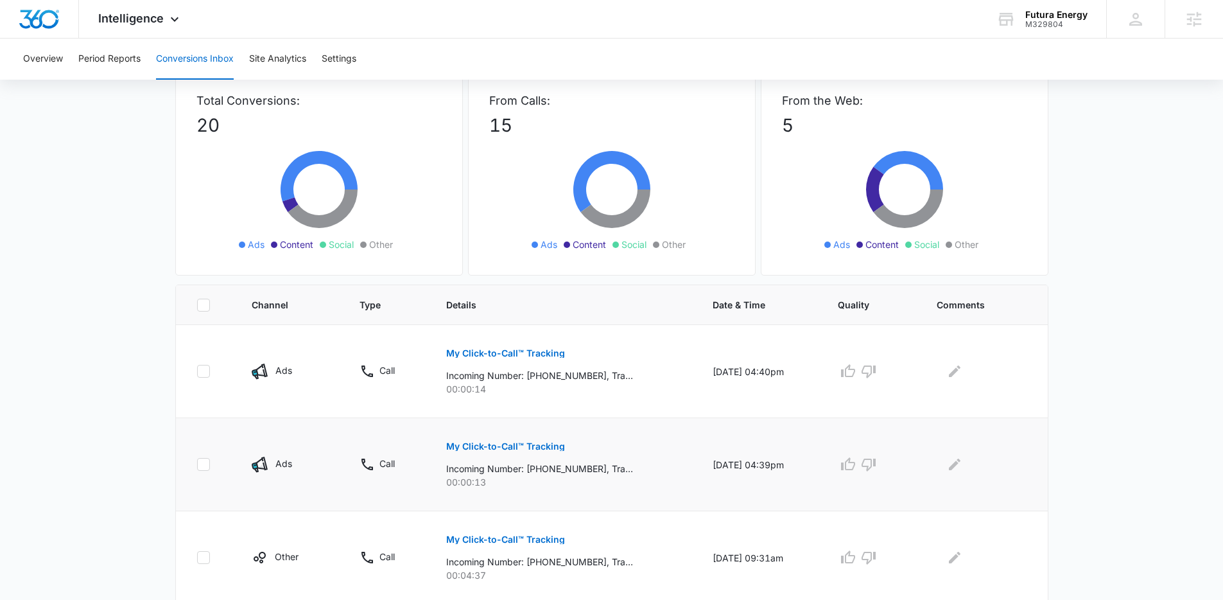
scroll to position [753, 0]
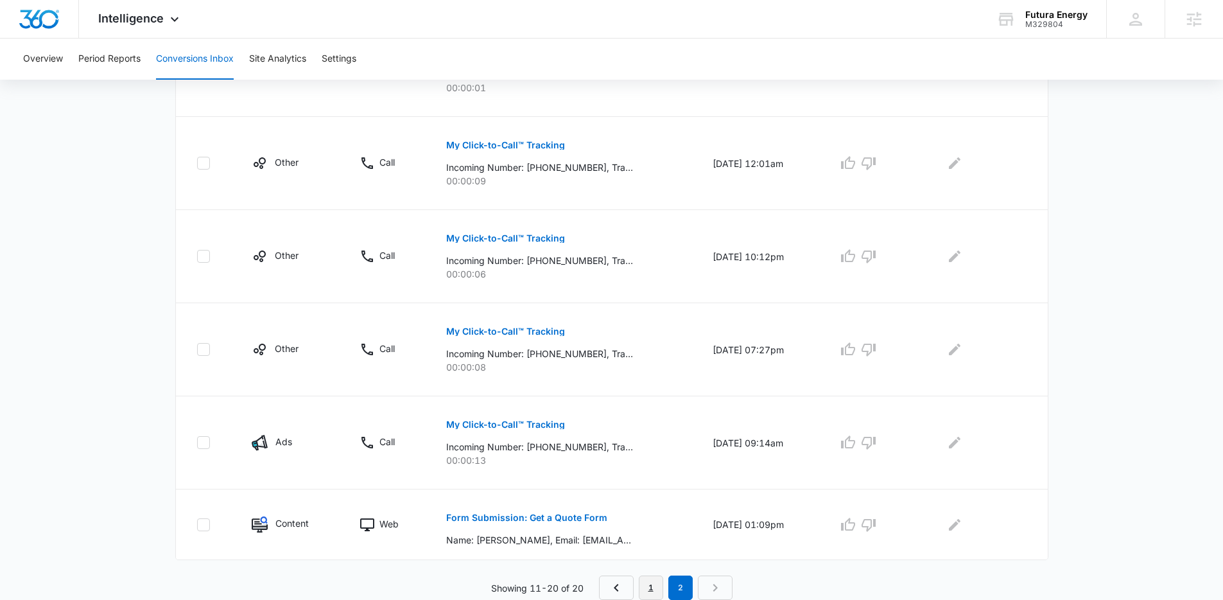
click at [661, 588] on link "1" at bounding box center [651, 587] width 24 height 24
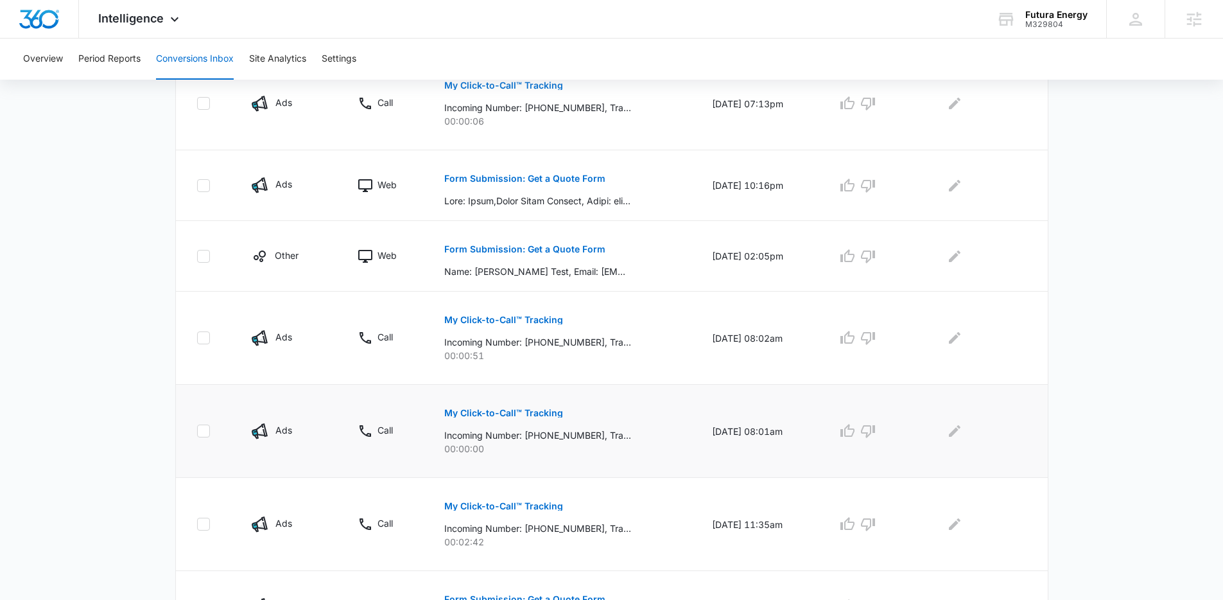
scroll to position [686, 0]
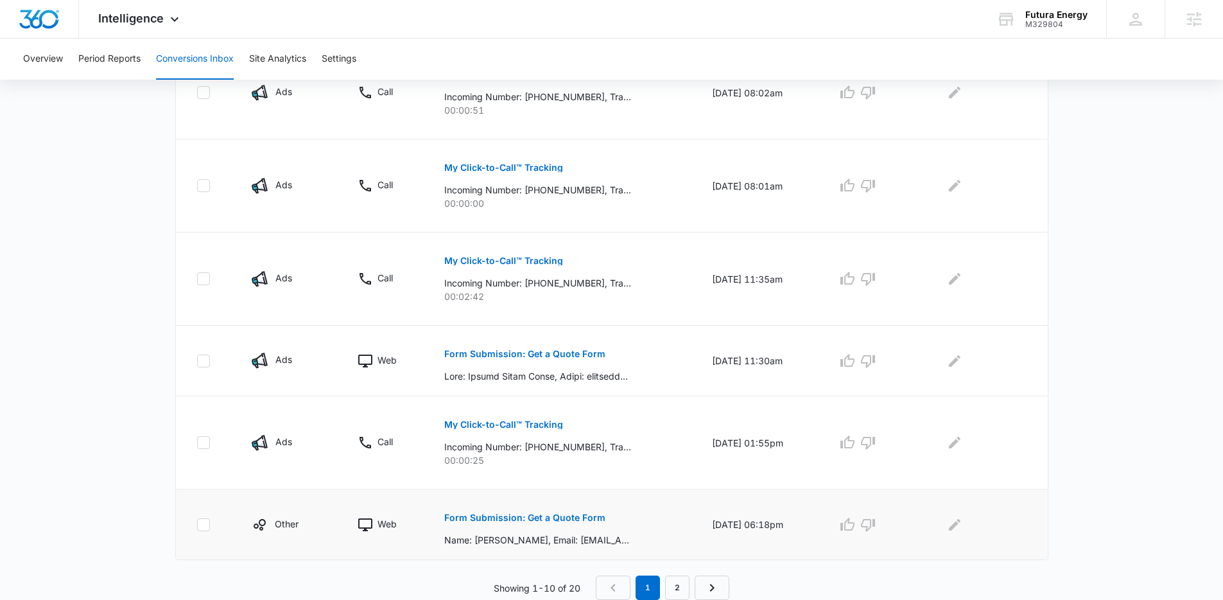
click at [548, 526] on button "Form Submission: Get a Quote Form" at bounding box center [524, 517] width 161 height 31
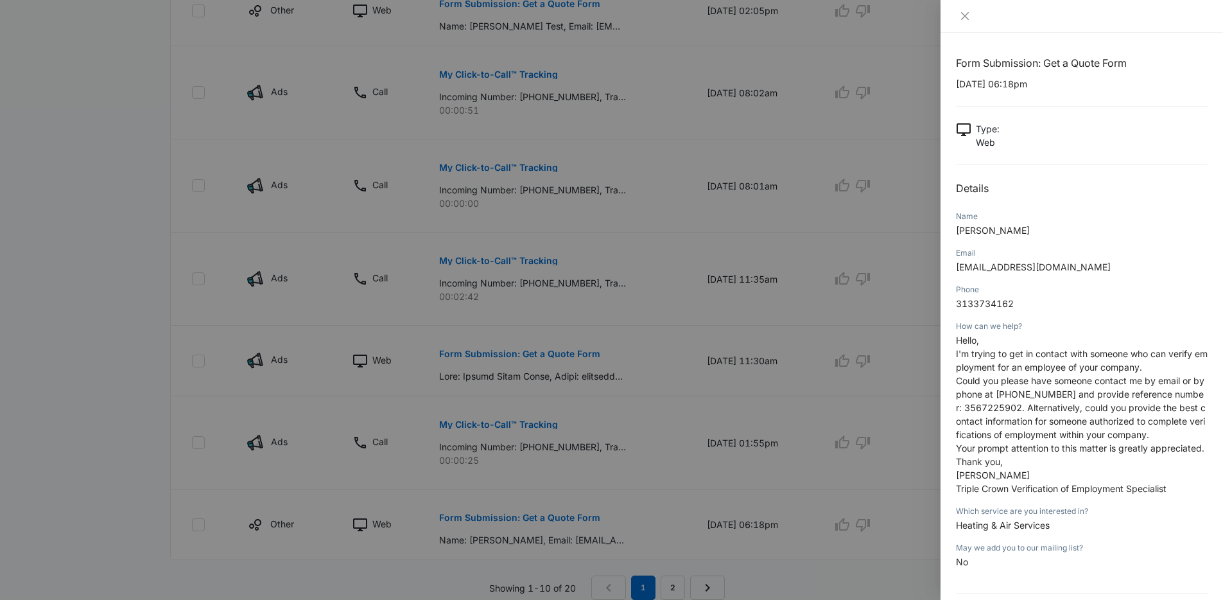
click at [516, 362] on div at bounding box center [611, 300] width 1223 height 600
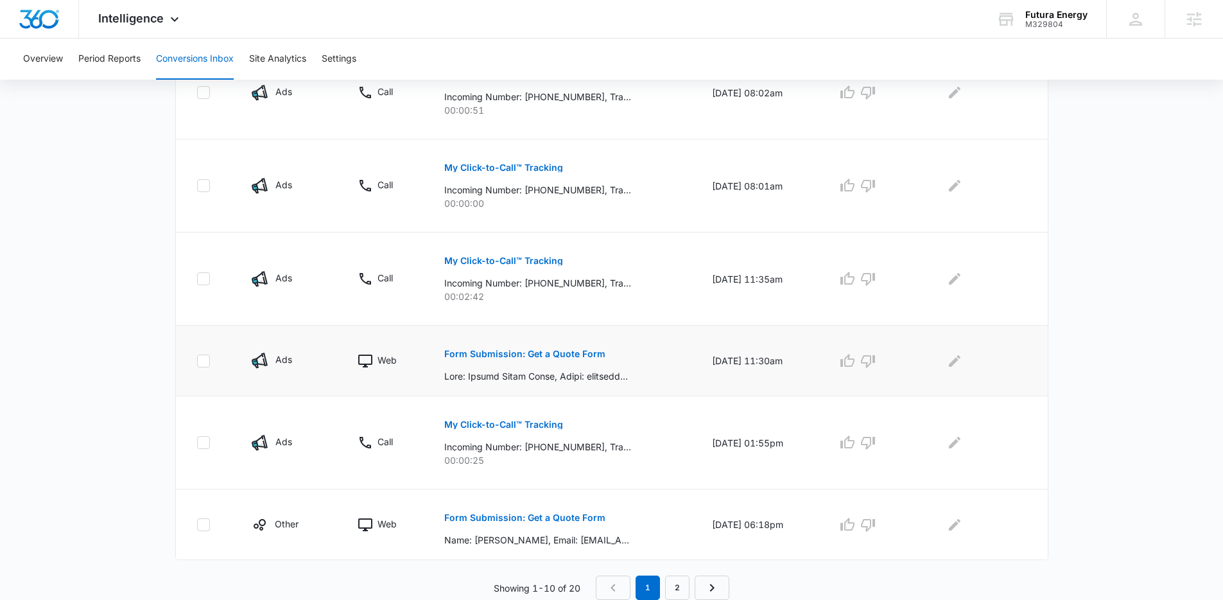
click at [536, 356] on p "Form Submission: Get a Quote Form" at bounding box center [524, 353] width 161 height 9
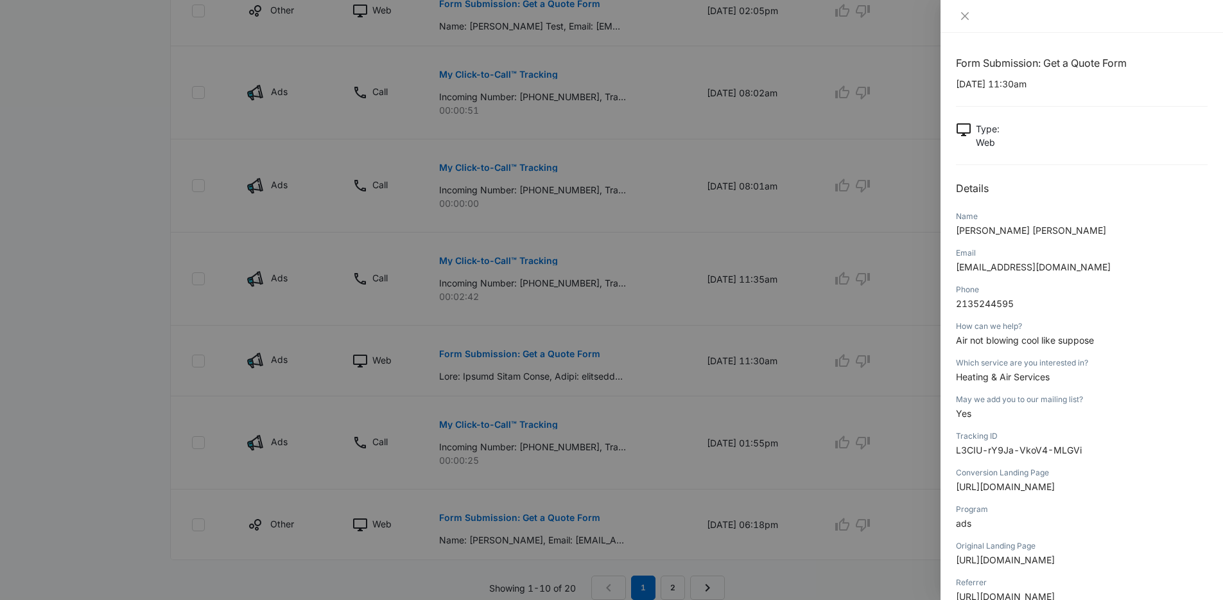
click at [643, 296] on div at bounding box center [611, 300] width 1223 height 600
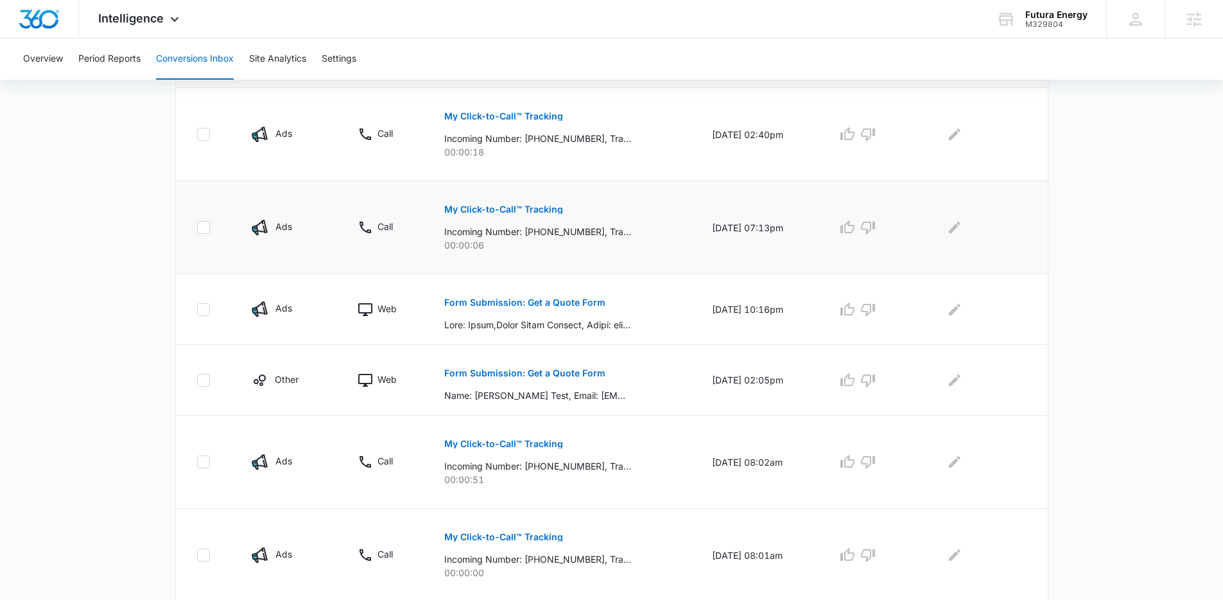
scroll to position [310, 0]
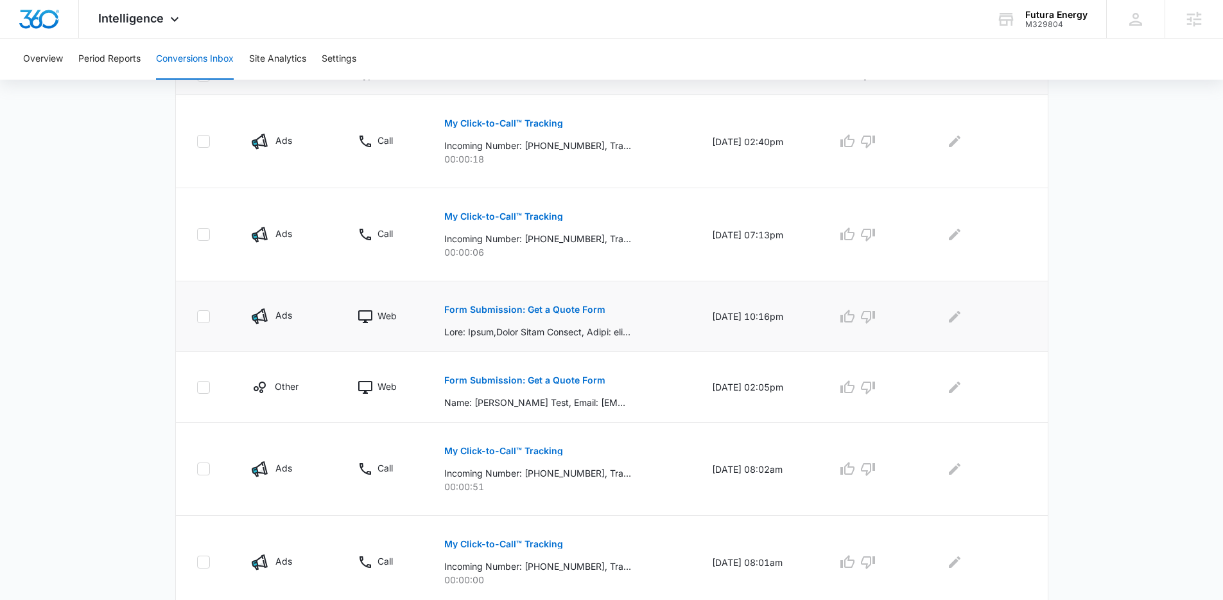
click at [569, 308] on p "Form Submission: Get a Quote Form" at bounding box center [524, 309] width 161 height 9
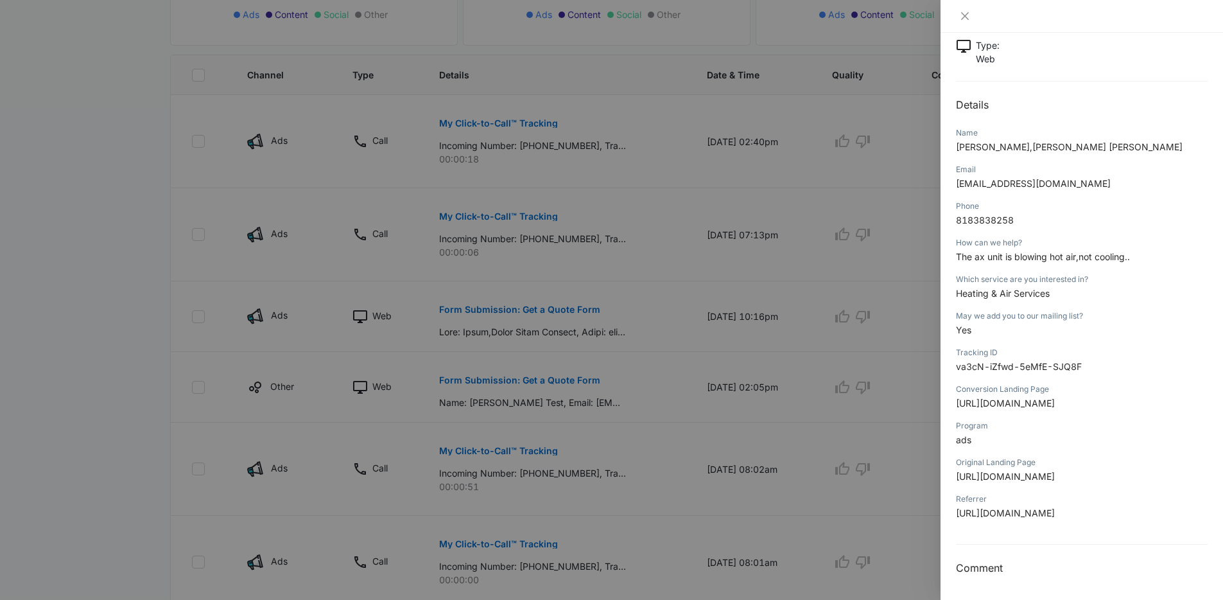
scroll to position [0, 0]
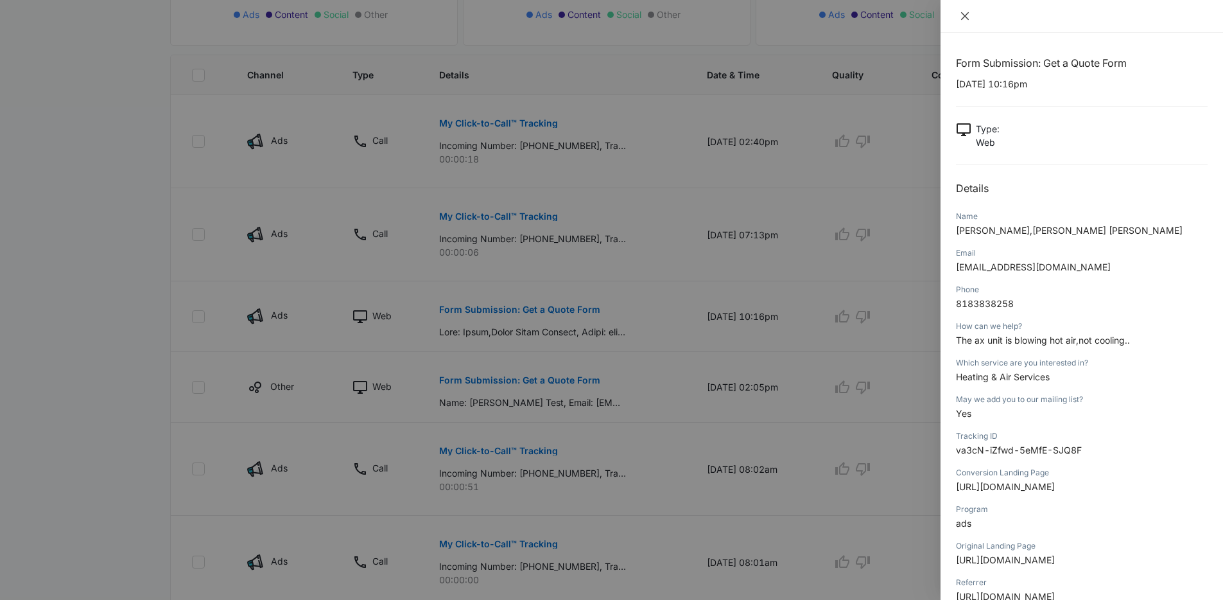
click at [965, 17] on icon "close" at bounding box center [965, 16] width 8 height 8
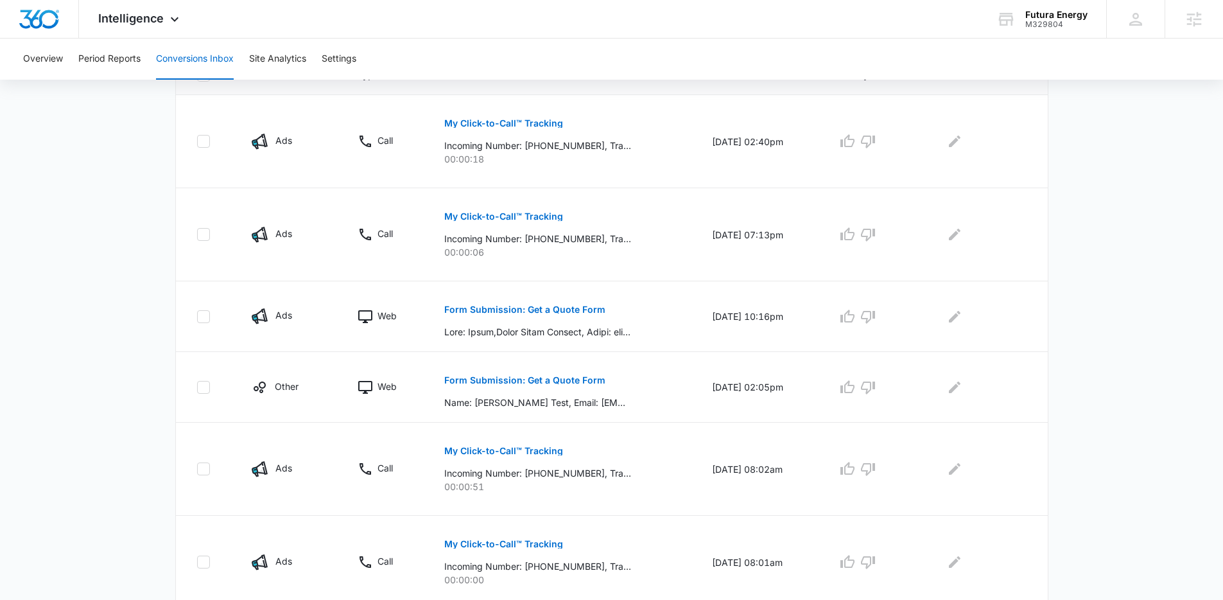
click at [97, 399] on main "Filters 07/01/2025 09/04/2025 New Conversion Aug 2025 Su Mo Tu We Th Fr Sa 27 2…" at bounding box center [611, 379] width 1223 height 1193
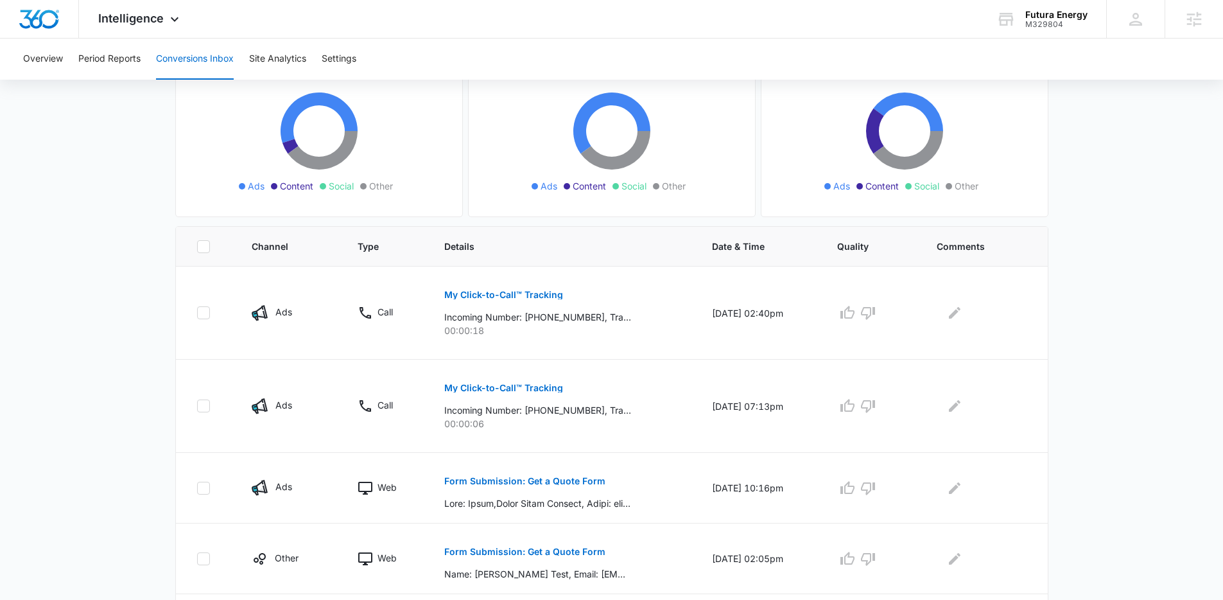
click at [1116, 344] on main "Filters 07/01/2025 09/04/2025 New Conversion Aug 2025 Su Mo Tu We Th Fr Sa 27 2…" at bounding box center [611, 550] width 1223 height 1193
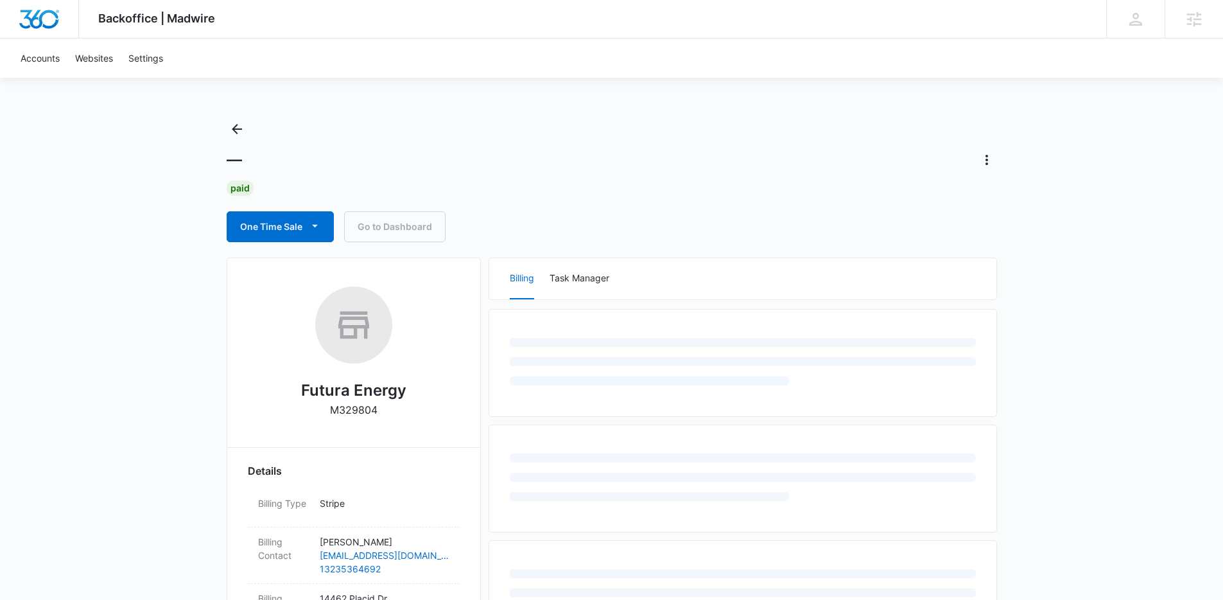
click at [1095, 342] on div "Backoffice | Madwire Apps Settings Kenzie Ryan kenzie.ryan@madwire.com My Profi…" at bounding box center [611, 560] width 1223 height 1120
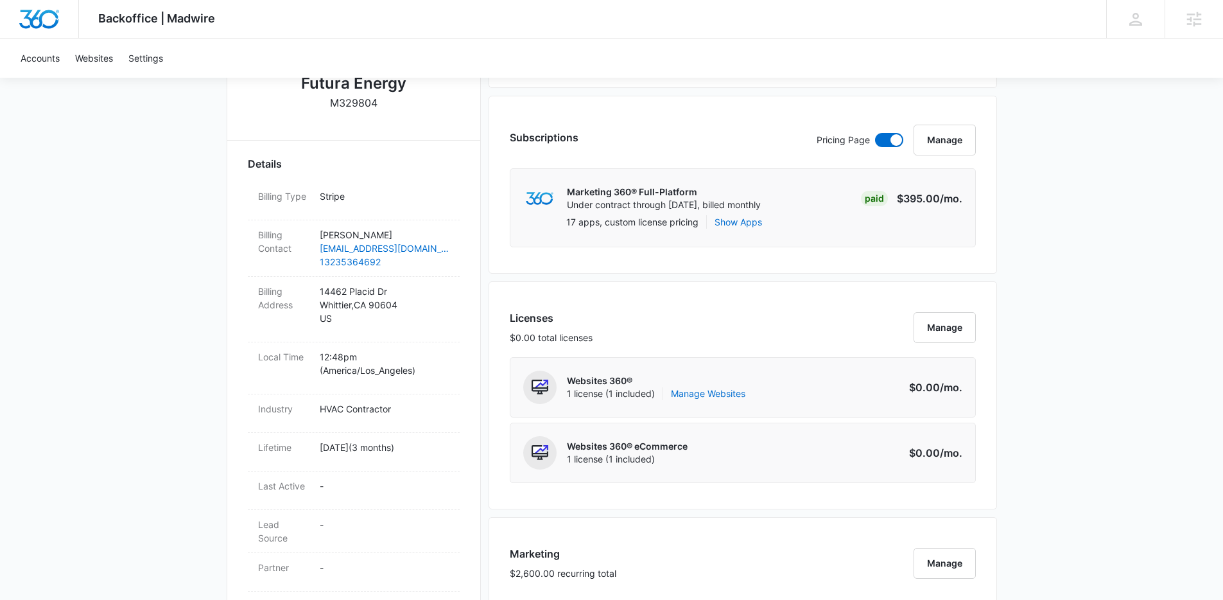
scroll to position [765, 0]
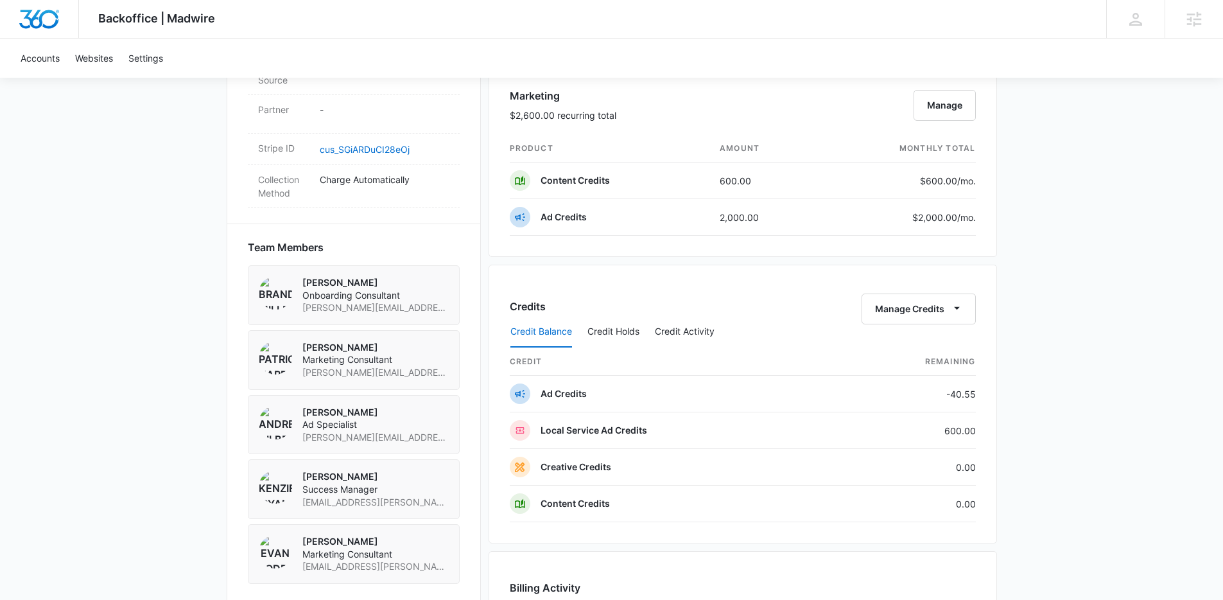
click at [1094, 342] on div "Backoffice | Madwire Apps Settings Kenzie Ryan kenzie.ryan@madwire.com My Profi…" at bounding box center [611, 118] width 1223 height 1767
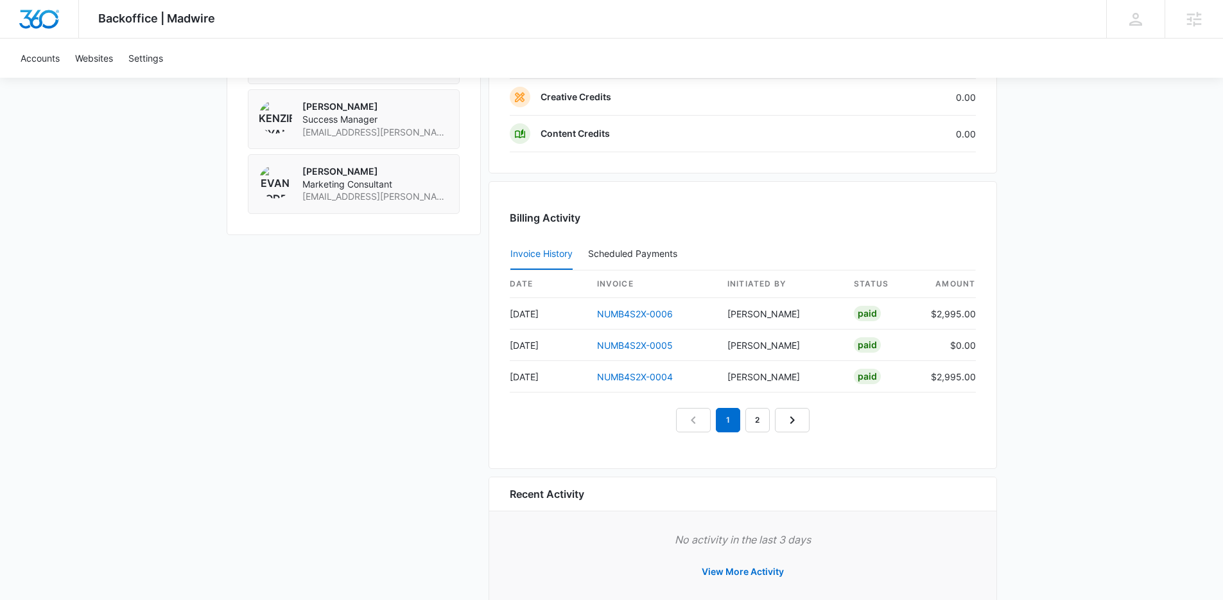
scroll to position [1168, 0]
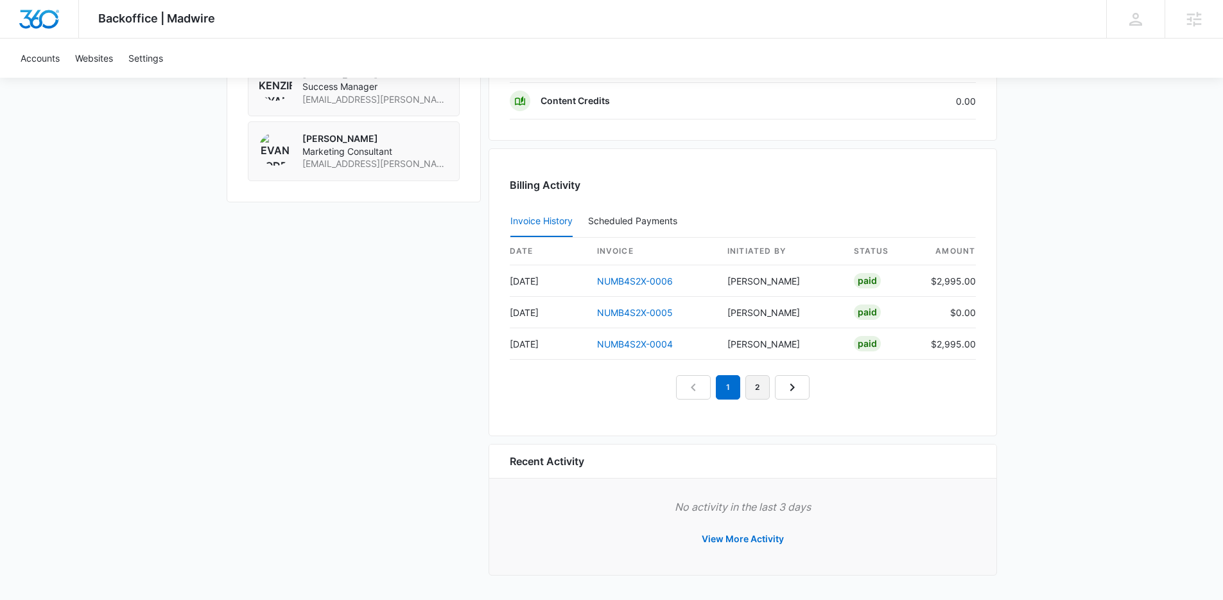
click at [752, 387] on link "2" at bounding box center [758, 387] width 24 height 24
click at [729, 394] on link "1" at bounding box center [728, 387] width 24 height 24
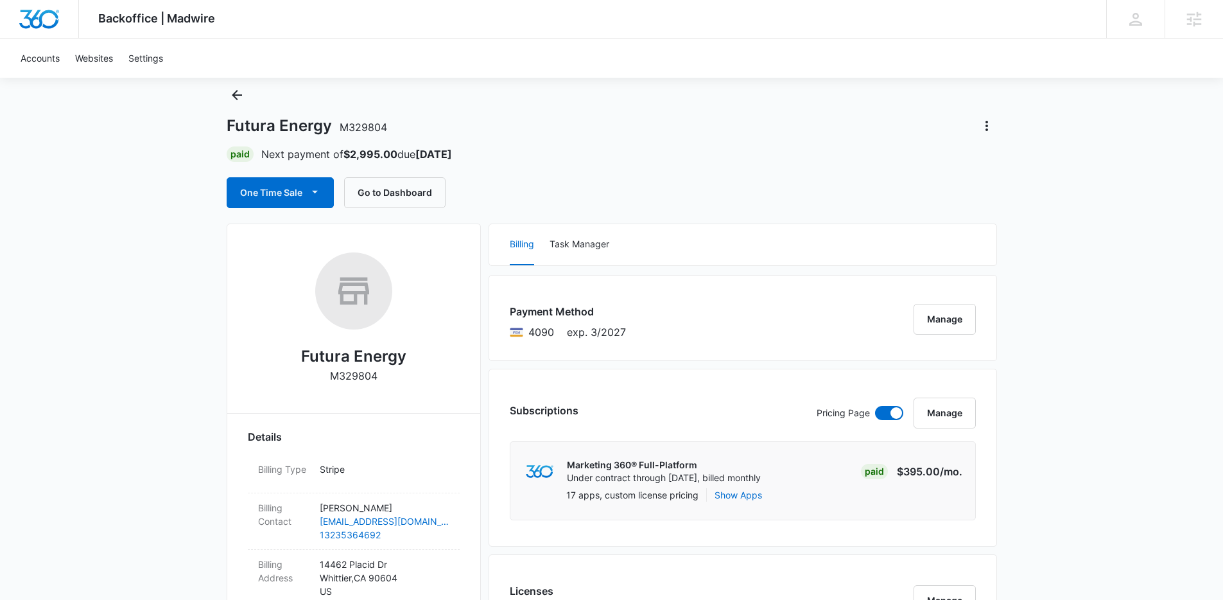
scroll to position [0, 0]
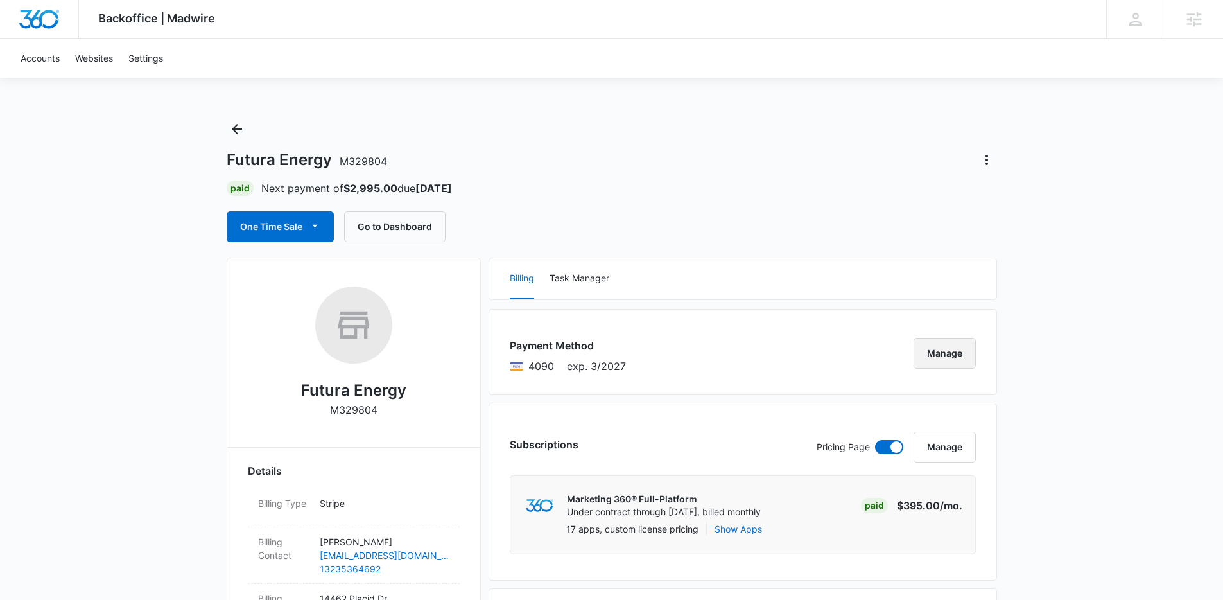
click at [929, 356] on button "Manage" at bounding box center [945, 353] width 62 height 31
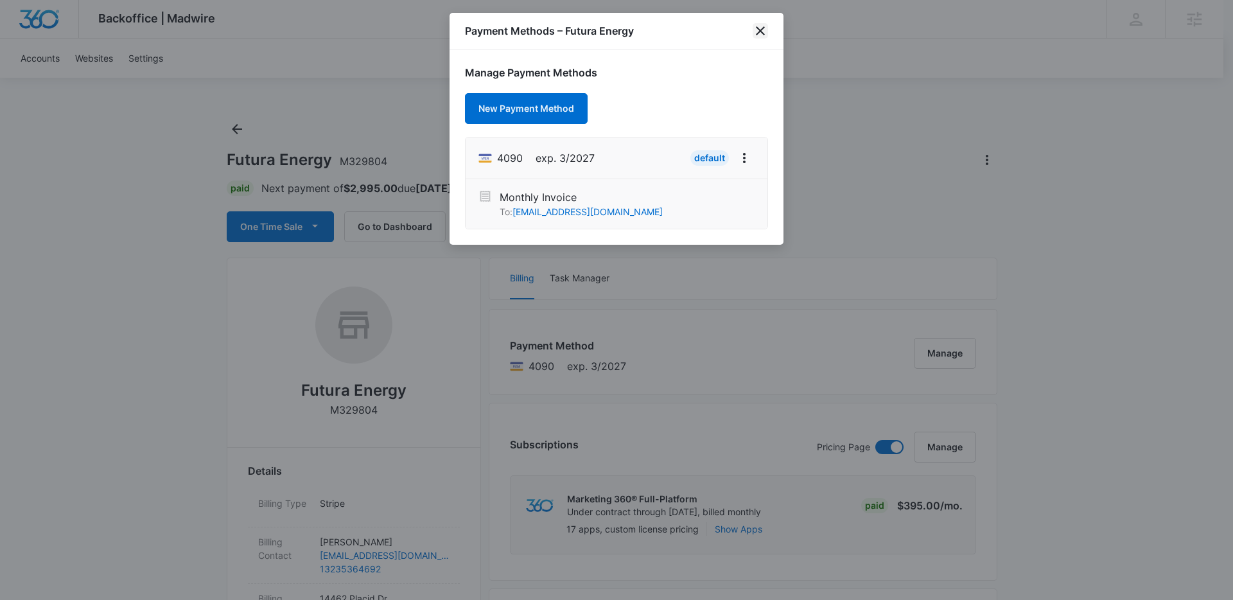
click at [759, 34] on icon "close" at bounding box center [760, 30] width 15 height 15
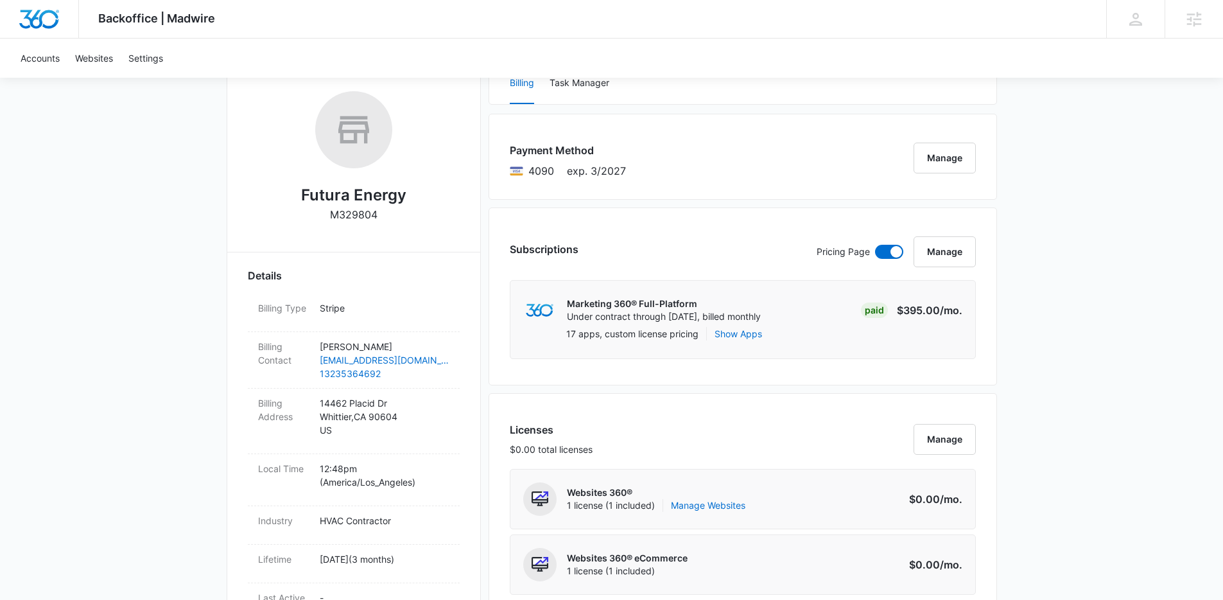
scroll to position [262, 0]
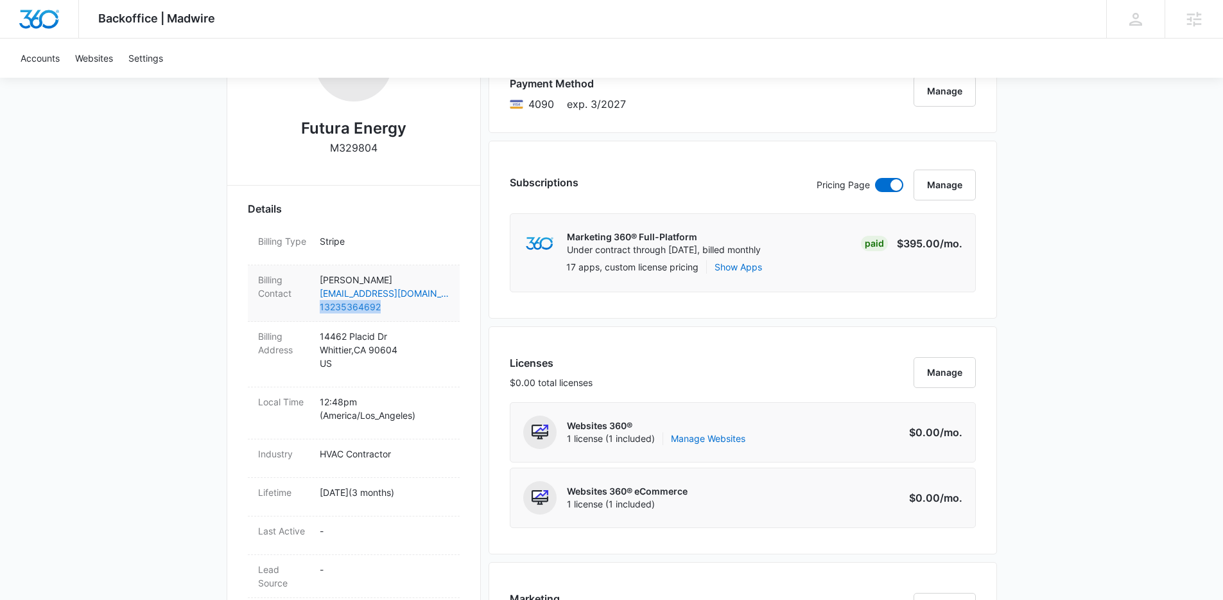
copy link "13235364692"
click at [249, 311] on div "Billing Contact Brian Ramirez ramirezbrian40@yahoo.com 13235364692" at bounding box center [354, 293] width 212 height 57
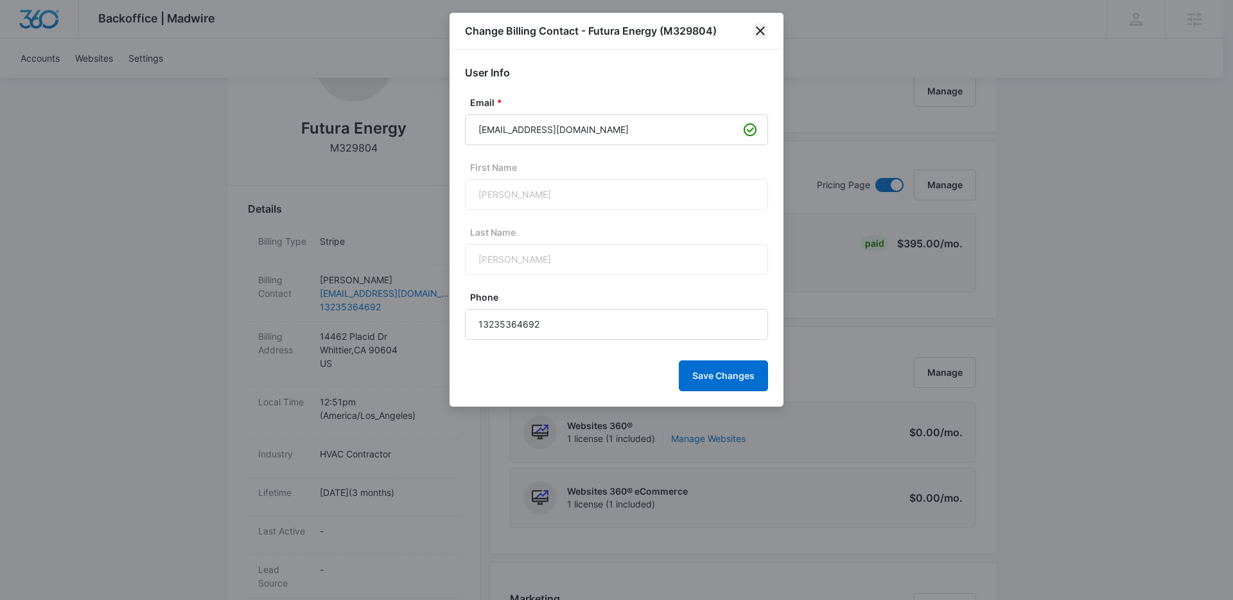
click at [758, 24] on icon "close" at bounding box center [760, 30] width 15 height 15
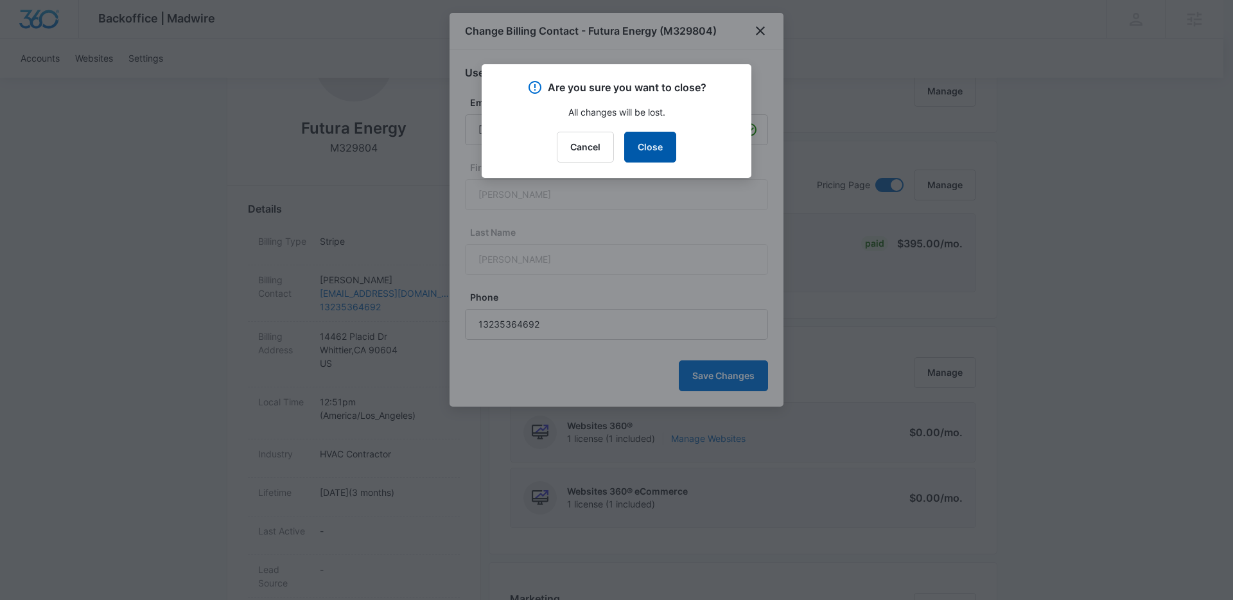
click at [658, 146] on button "Close" at bounding box center [650, 147] width 52 height 31
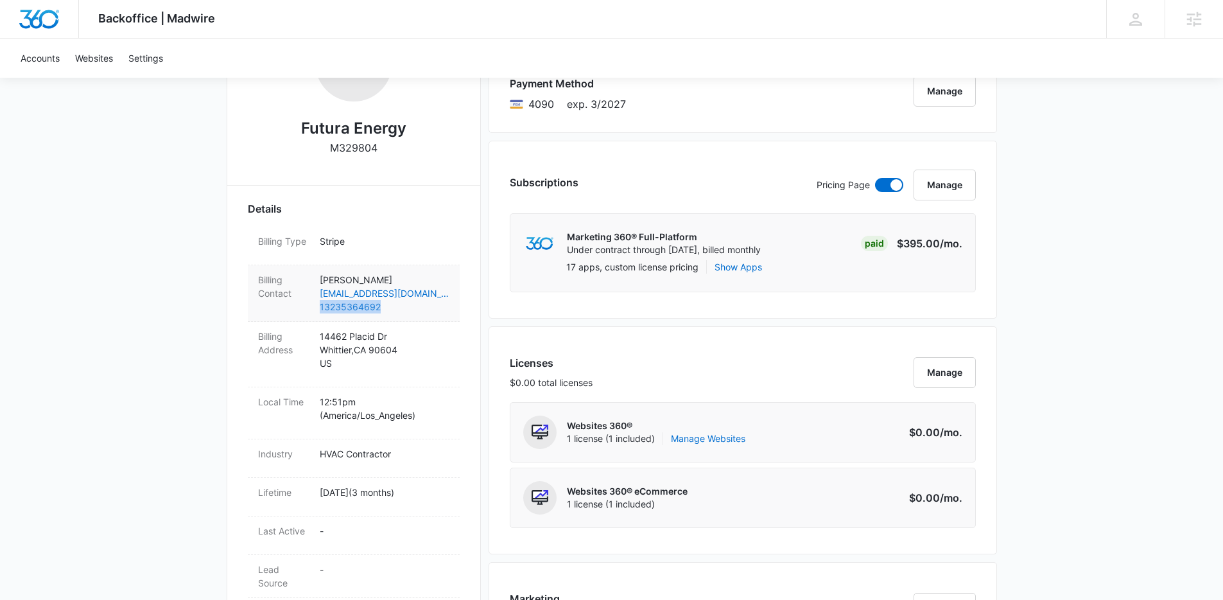
copy link "13235364692"
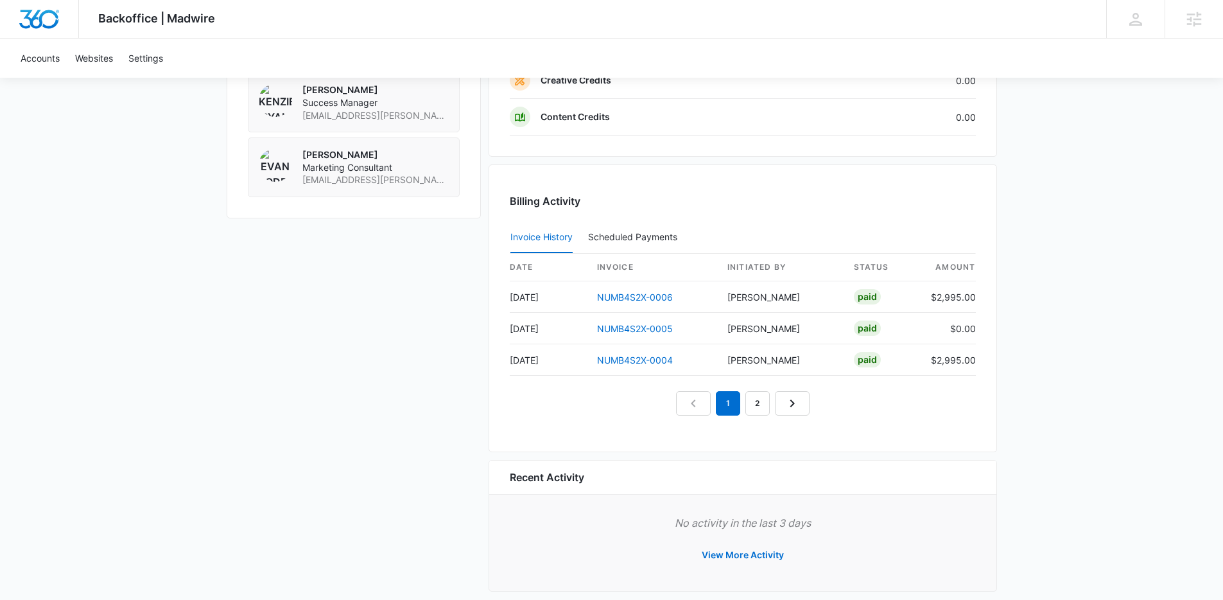
scroll to position [1168, 0]
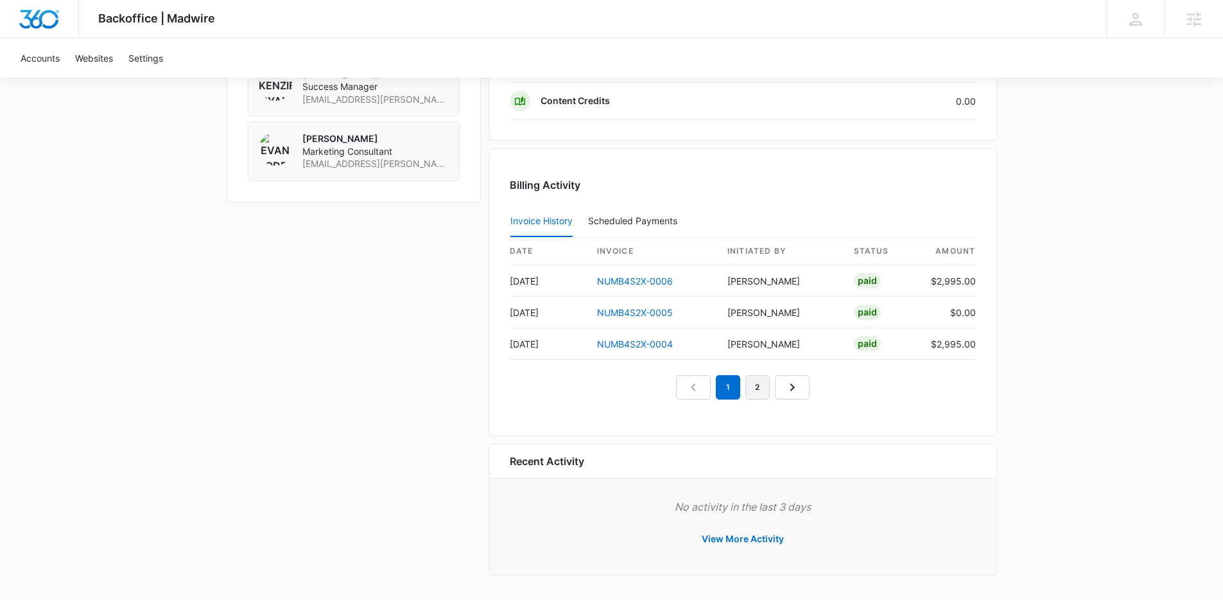
click at [762, 382] on link "2" at bounding box center [758, 387] width 24 height 24
